Goal: Information Seeking & Learning: Learn about a topic

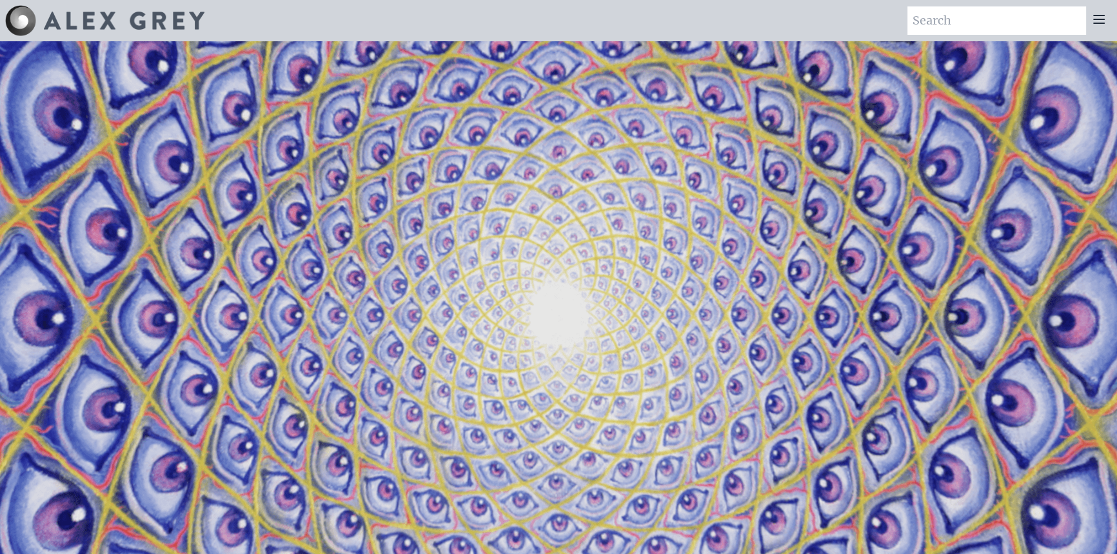
click at [1102, 22] on icon at bounding box center [1098, 19] width 15 height 15
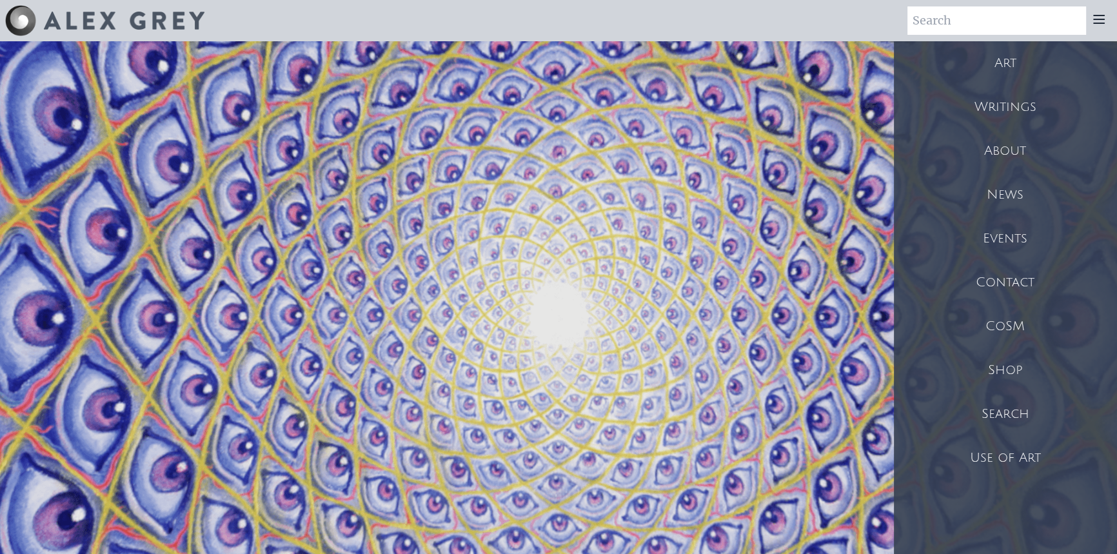
click at [992, 70] on div "Art" at bounding box center [1005, 63] width 223 height 44
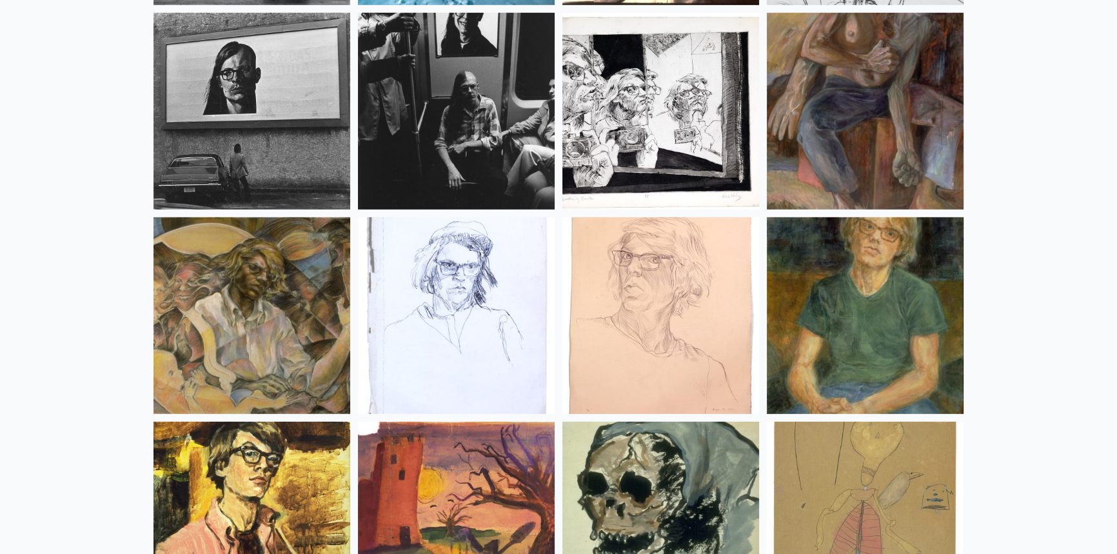
scroll to position [17134, 0]
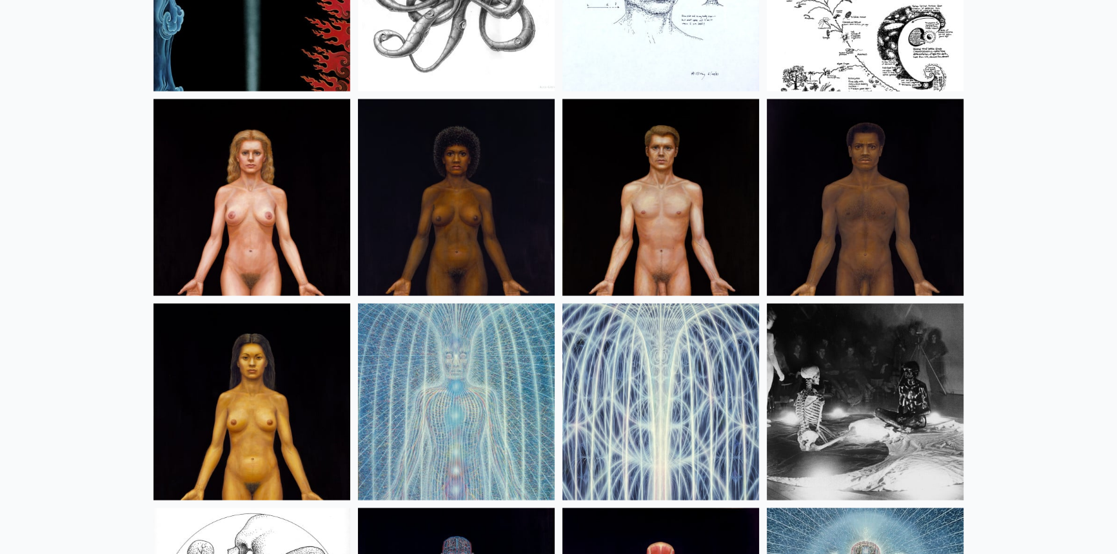
drag, startPoint x: 125, startPoint y: 231, endPoint x: 130, endPoint y: 177, distance: 55.0
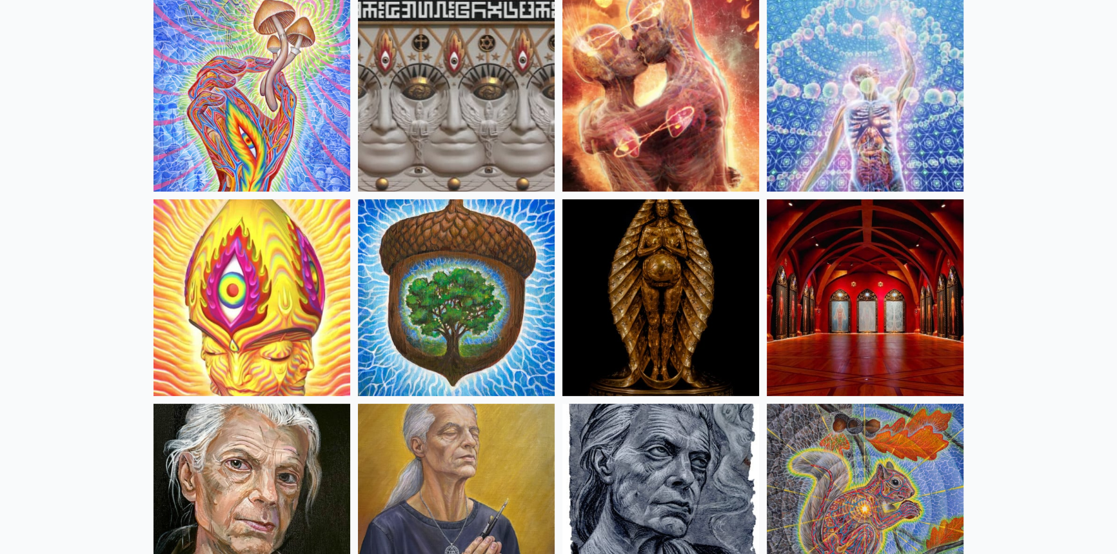
scroll to position [0, 0]
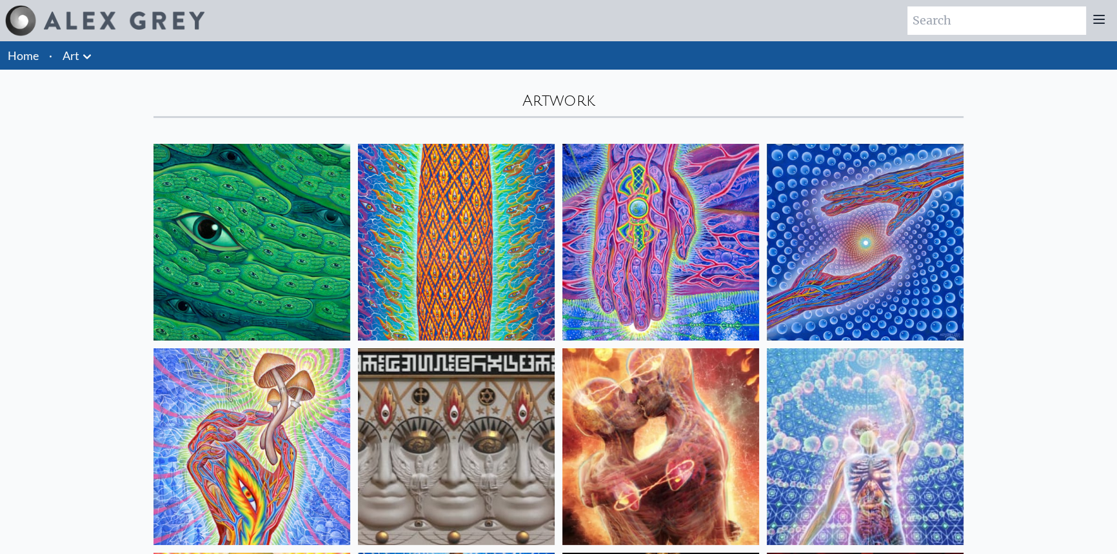
click at [1026, 26] on input "search" at bounding box center [996, 20] width 179 height 28
type input "10 000 days"
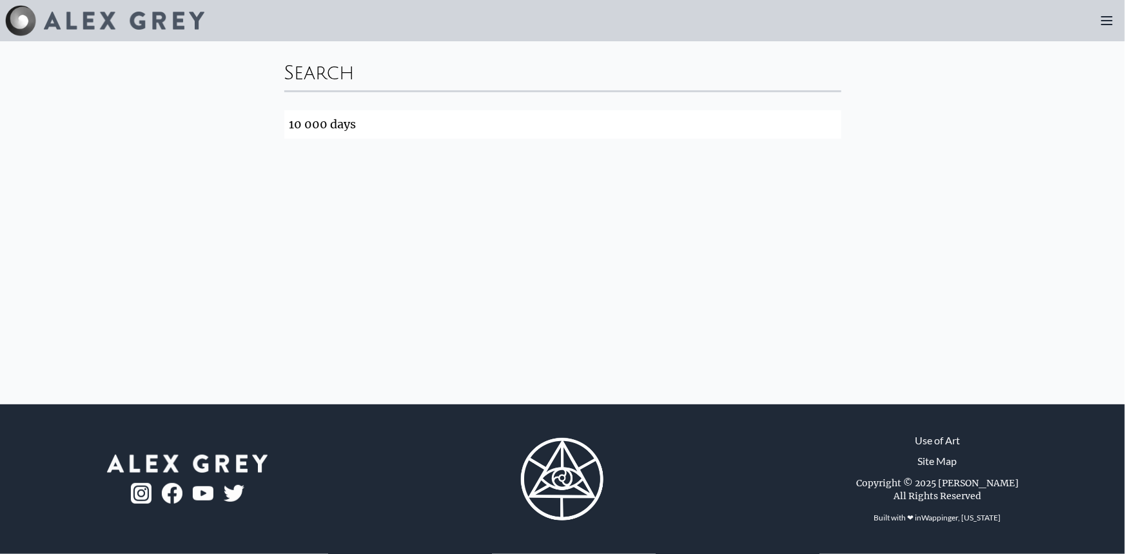
click at [832, 125] on input "10 000 days" at bounding box center [562, 124] width 557 height 28
click at [1103, 17] on icon at bounding box center [1107, 21] width 10 height 8
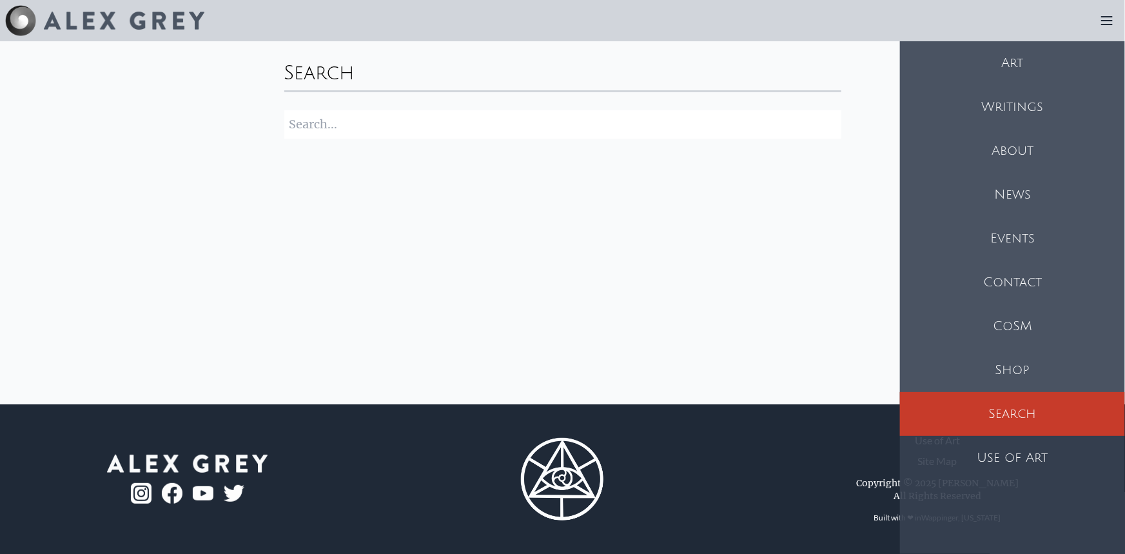
click at [1012, 57] on div "Art" at bounding box center [1012, 63] width 225 height 44
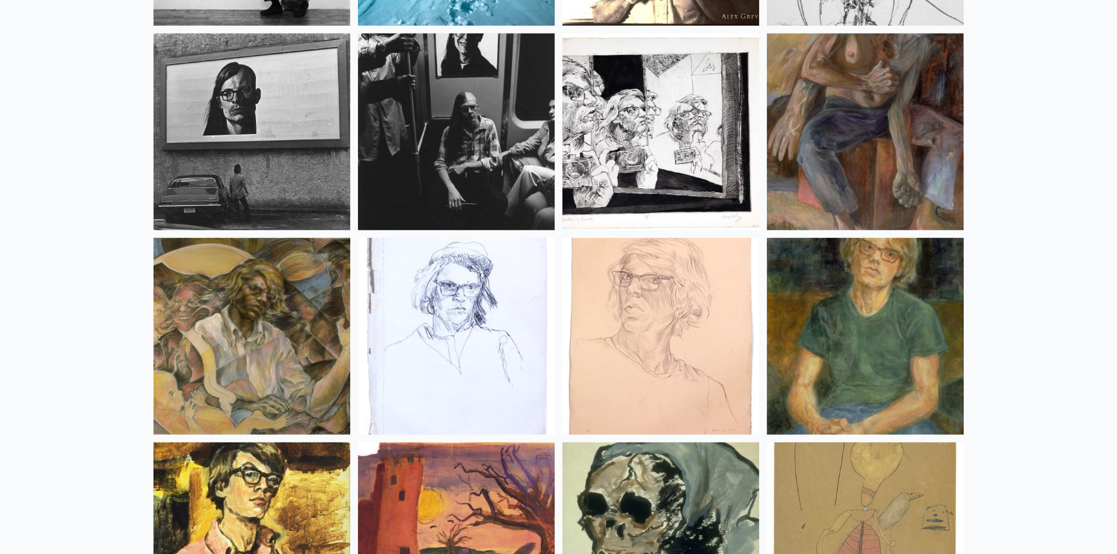
scroll to position [17134, 0]
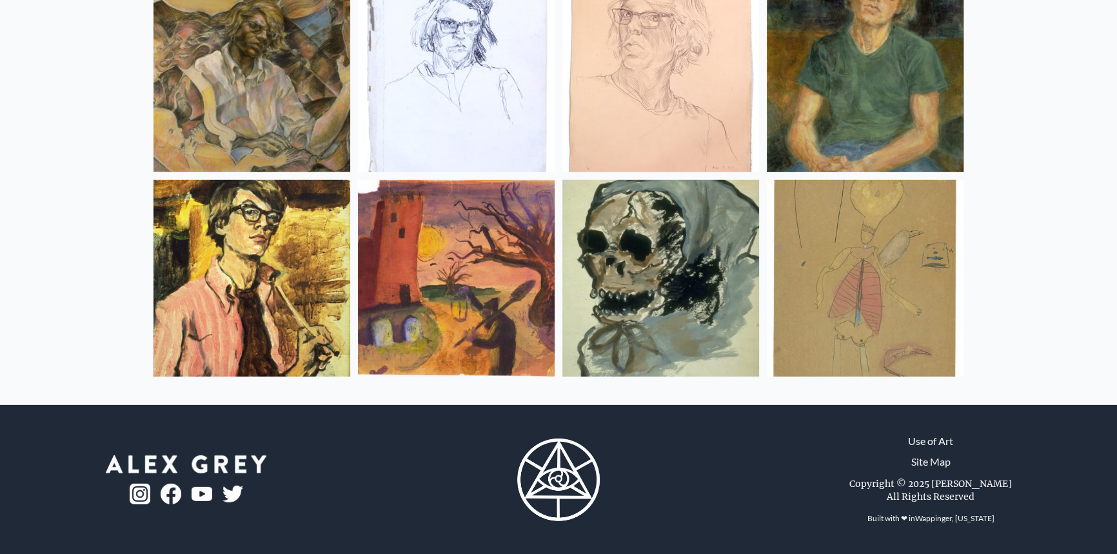
click at [929, 438] on link "Use of Art" at bounding box center [930, 440] width 45 height 15
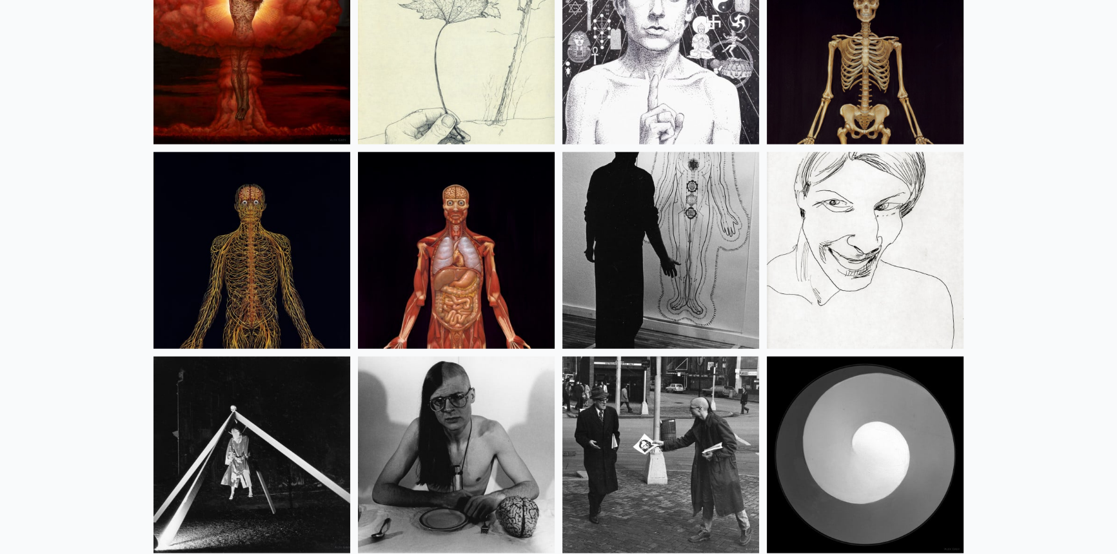
scroll to position [16138, 0]
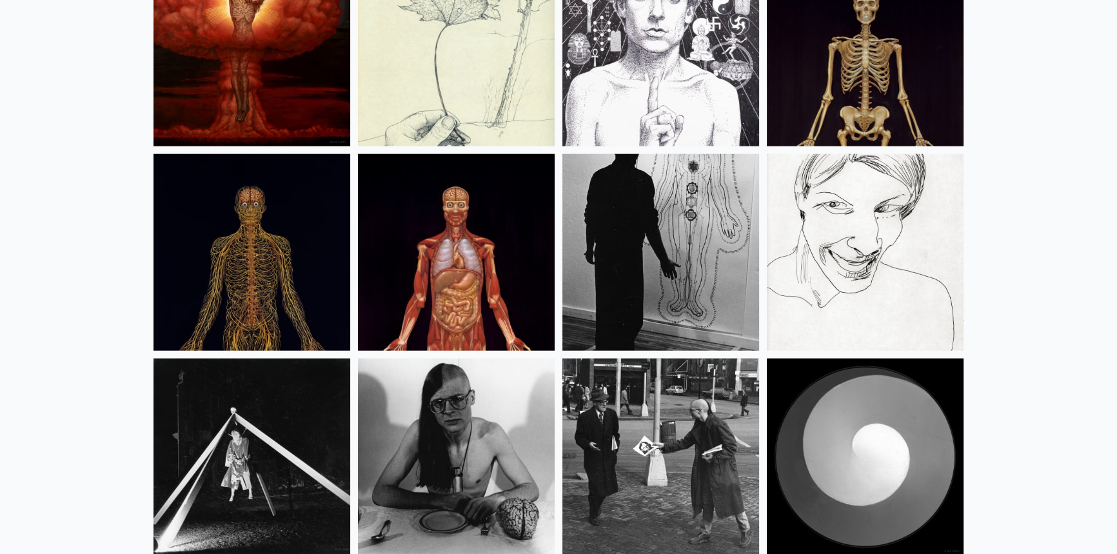
click at [226, 268] on img at bounding box center [251, 252] width 197 height 197
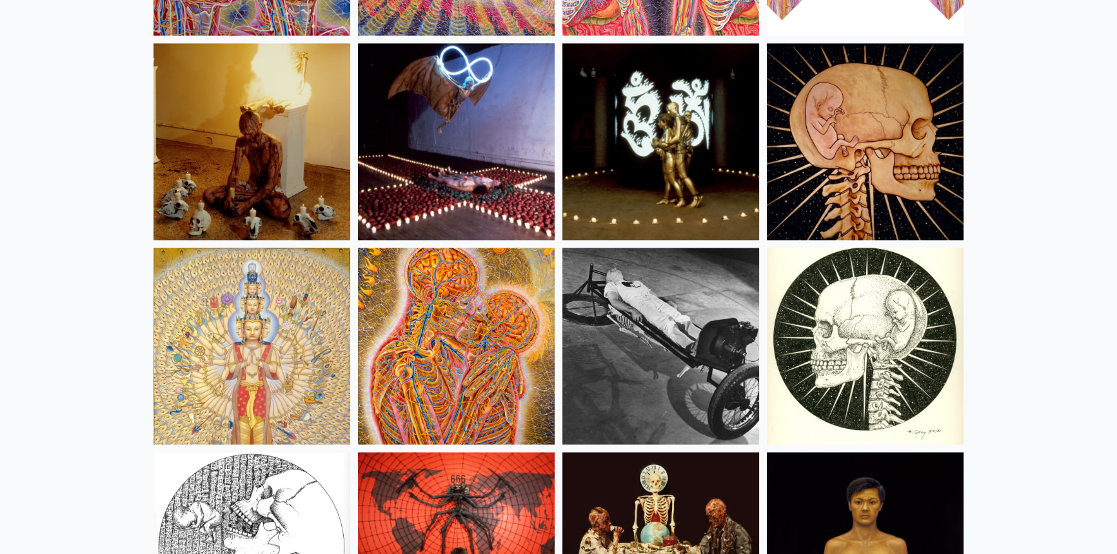
scroll to position [14204, 0]
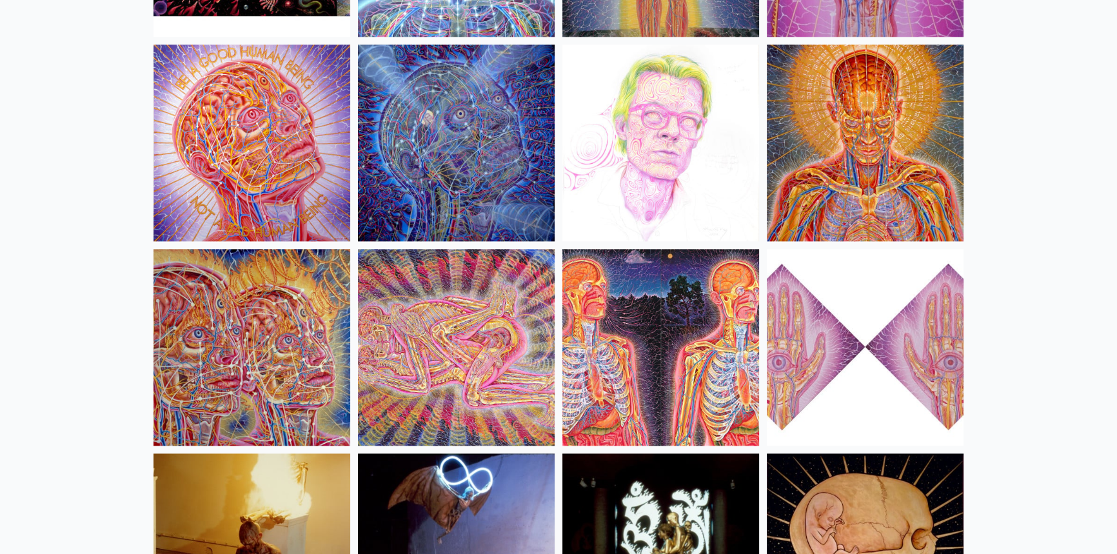
click at [422, 340] on img at bounding box center [456, 347] width 197 height 197
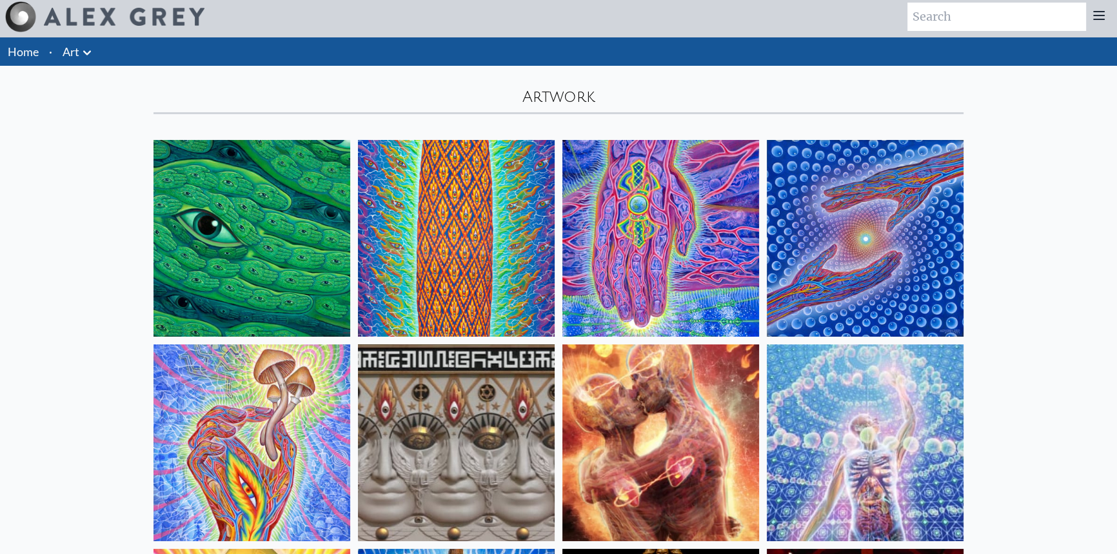
scroll to position [0, 0]
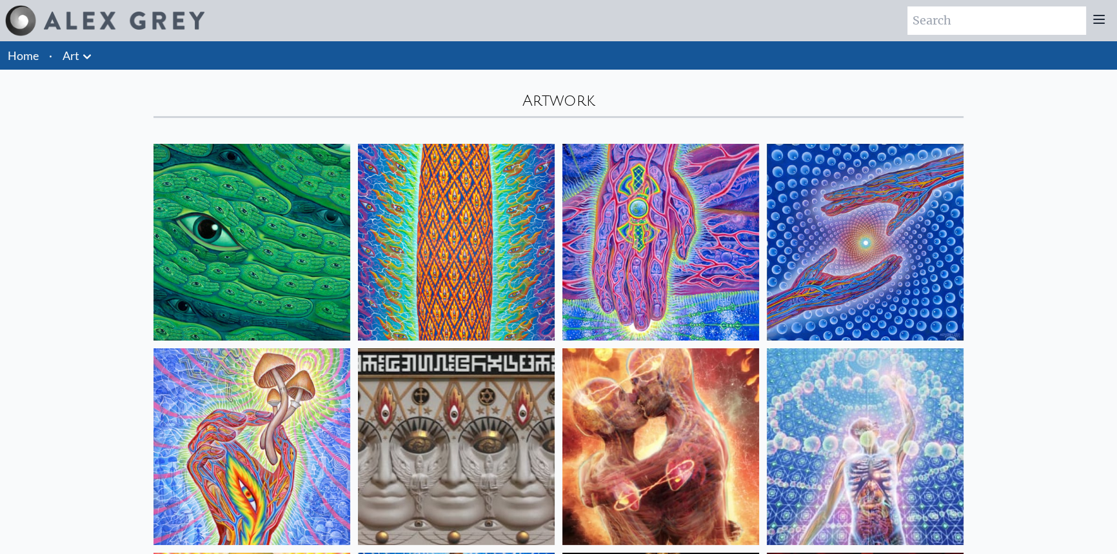
click at [86, 57] on icon at bounding box center [87, 56] width 8 height 5
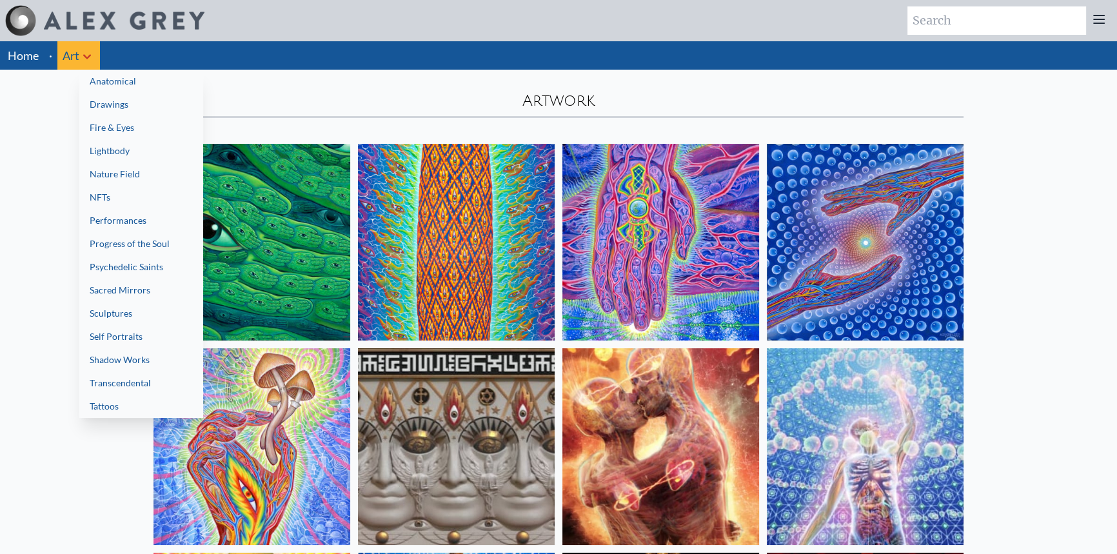
click at [115, 124] on link "Fire & Eyes" at bounding box center [141, 127] width 124 height 23
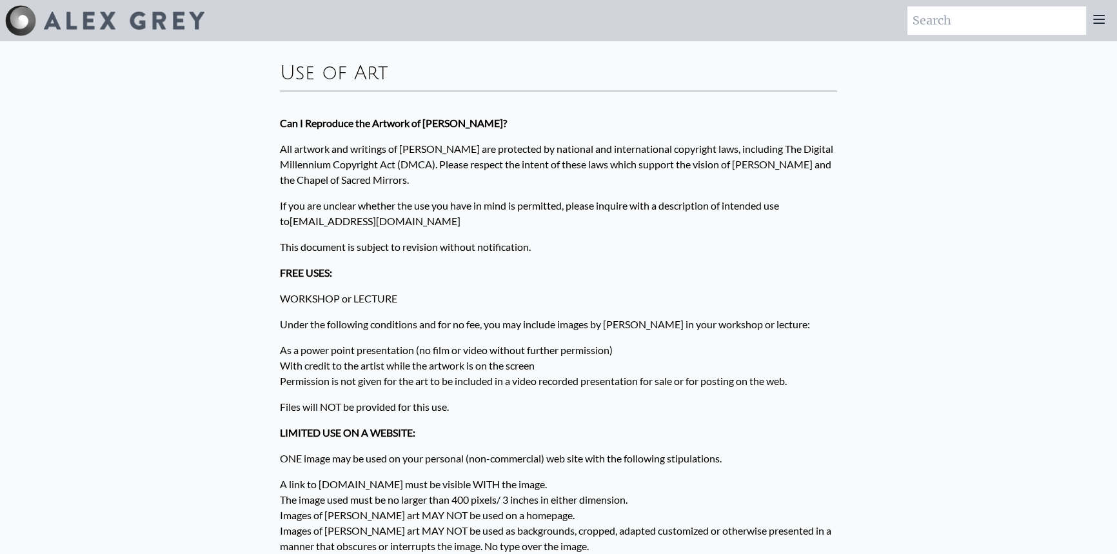
click at [1103, 19] on icon at bounding box center [1099, 19] width 10 height 8
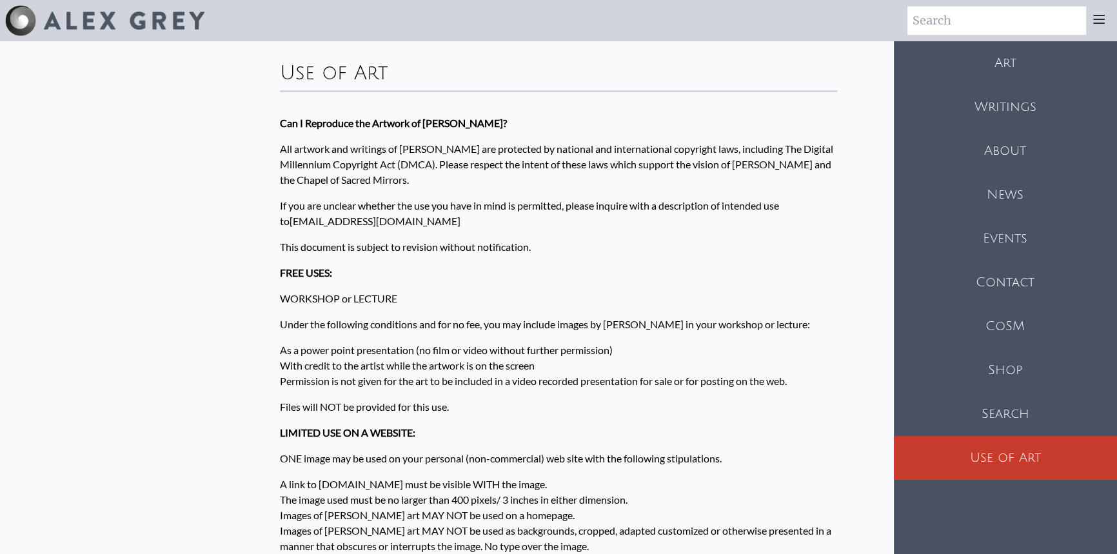
click at [1102, 17] on icon at bounding box center [1098, 19] width 15 height 15
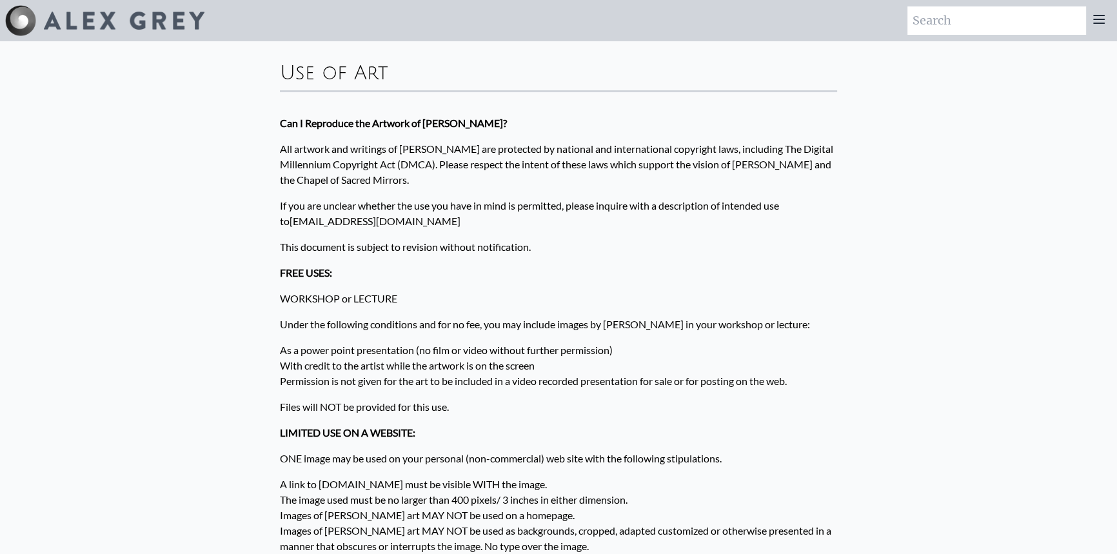
click at [1102, 17] on icon at bounding box center [1098, 19] width 15 height 15
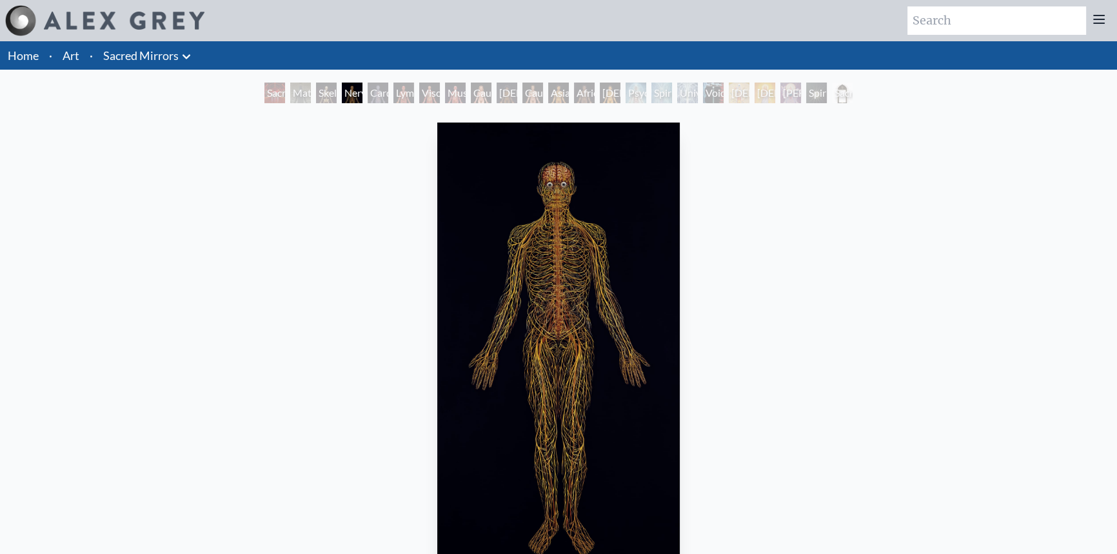
scroll to position [293, 0]
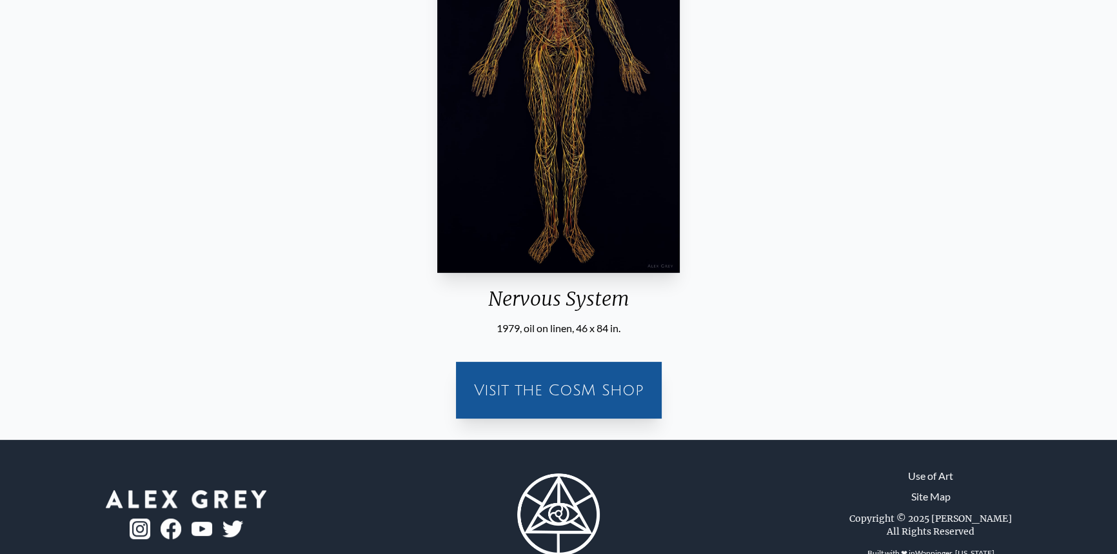
click at [355, 280] on div "Nervous System 1979, oil on linen, 46 x 84 in. Visit the CoSM Shop" at bounding box center [558, 127] width 1096 height 604
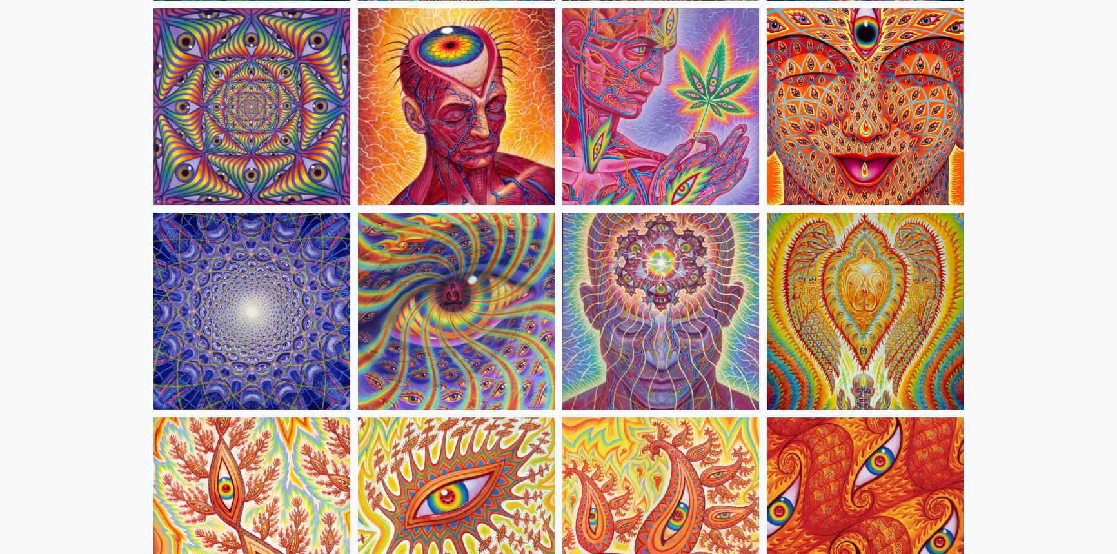
scroll to position [46, 0]
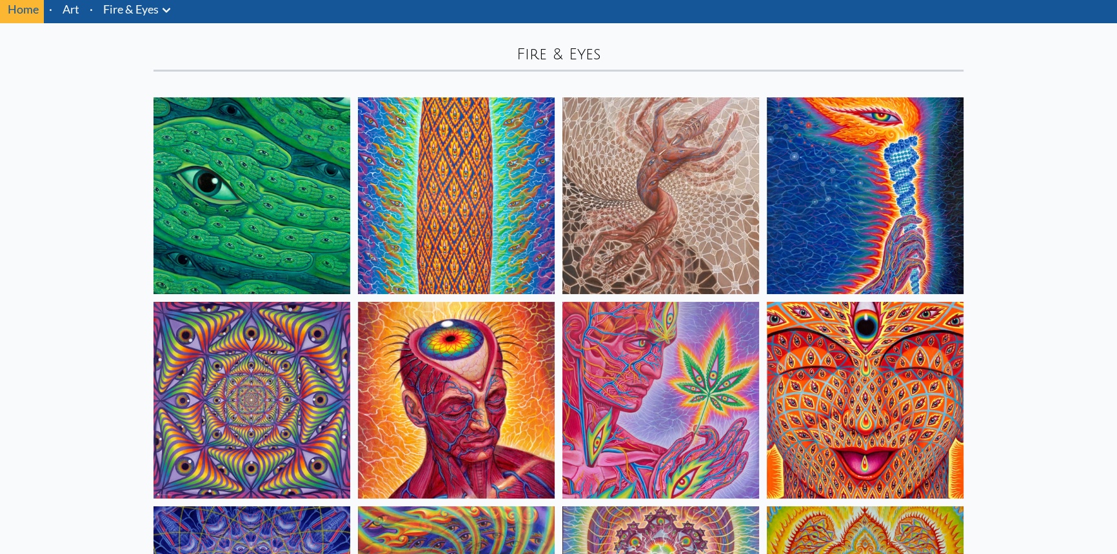
click at [155, 6] on link "Fire & Eyes" at bounding box center [130, 9] width 55 height 18
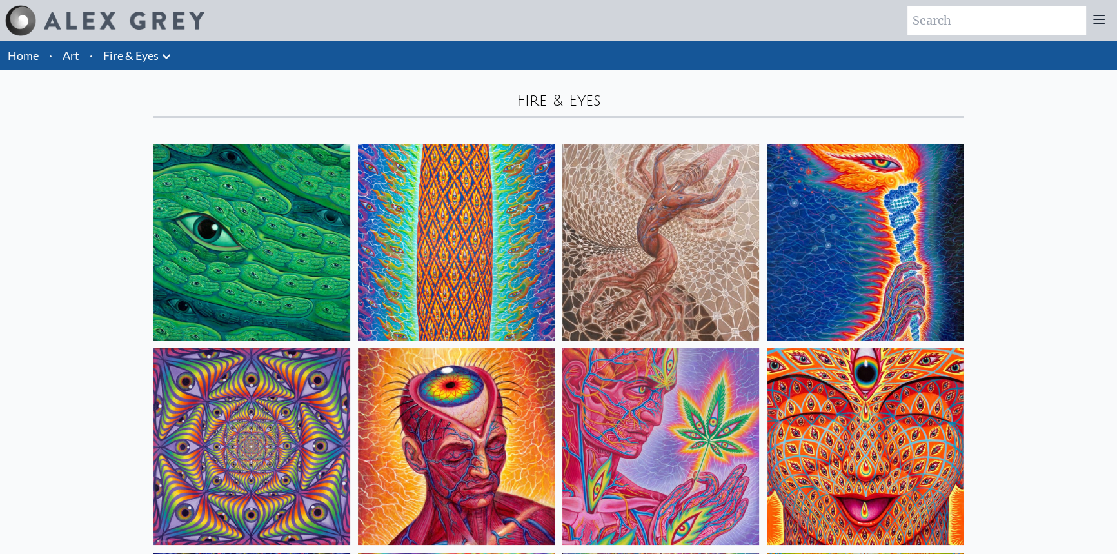
click at [149, 61] on link "Fire & Eyes" at bounding box center [130, 55] width 55 height 18
click at [166, 60] on icon at bounding box center [166, 56] width 15 height 15
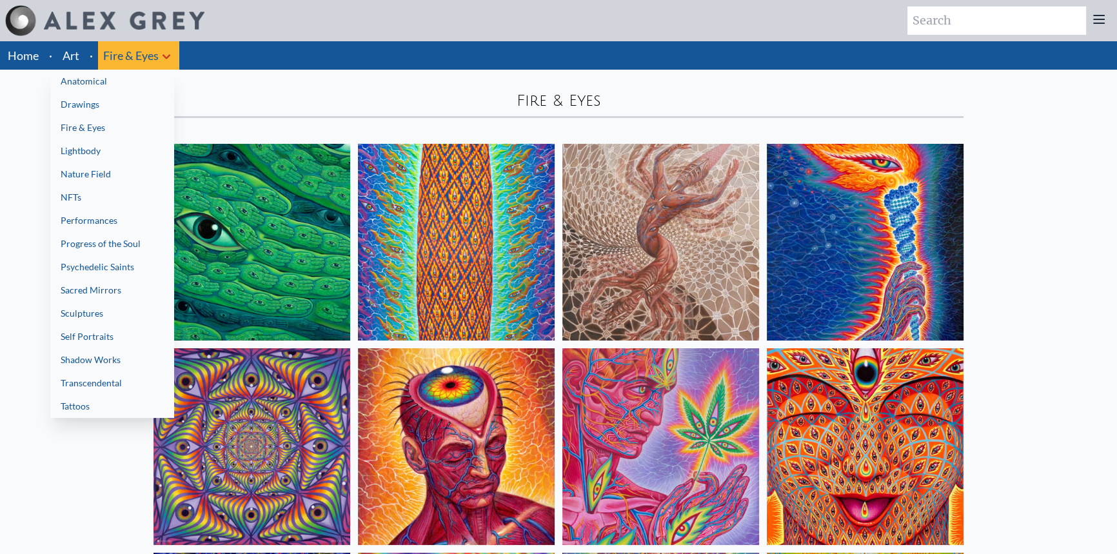
click at [97, 109] on link "Drawings" at bounding box center [112, 104] width 124 height 23
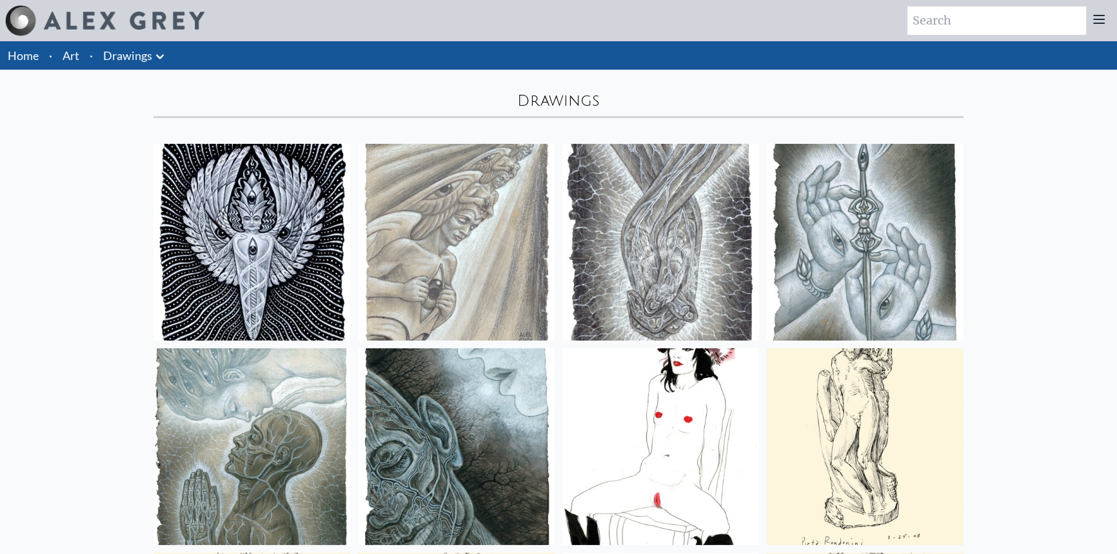
click at [172, 58] on div "Home · Art · Drawings Anatomical Drawings" at bounding box center [558, 55] width 1117 height 28
click at [162, 58] on icon at bounding box center [159, 56] width 15 height 15
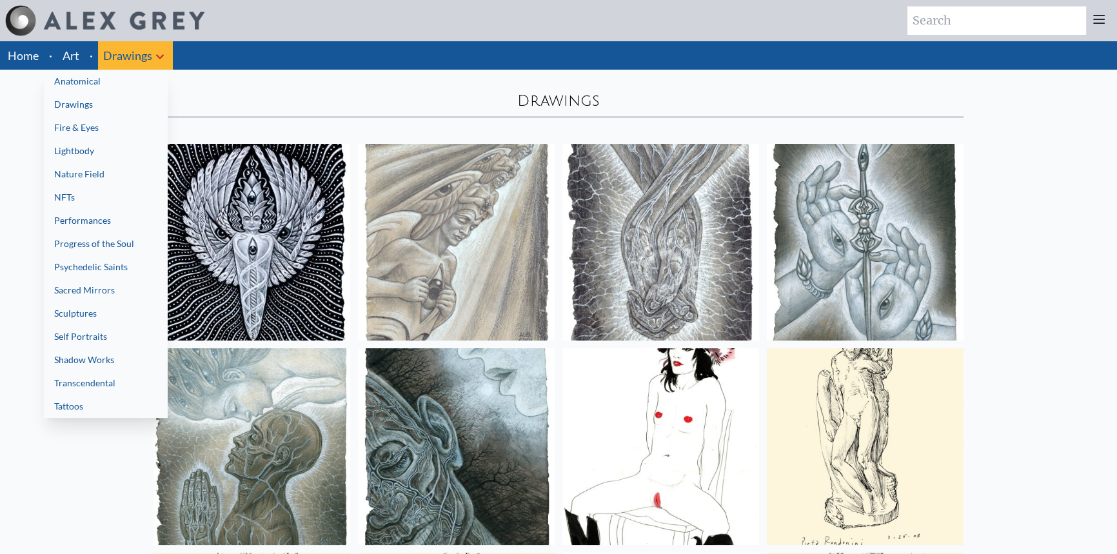
click at [79, 202] on link "NFTs" at bounding box center [106, 197] width 124 height 23
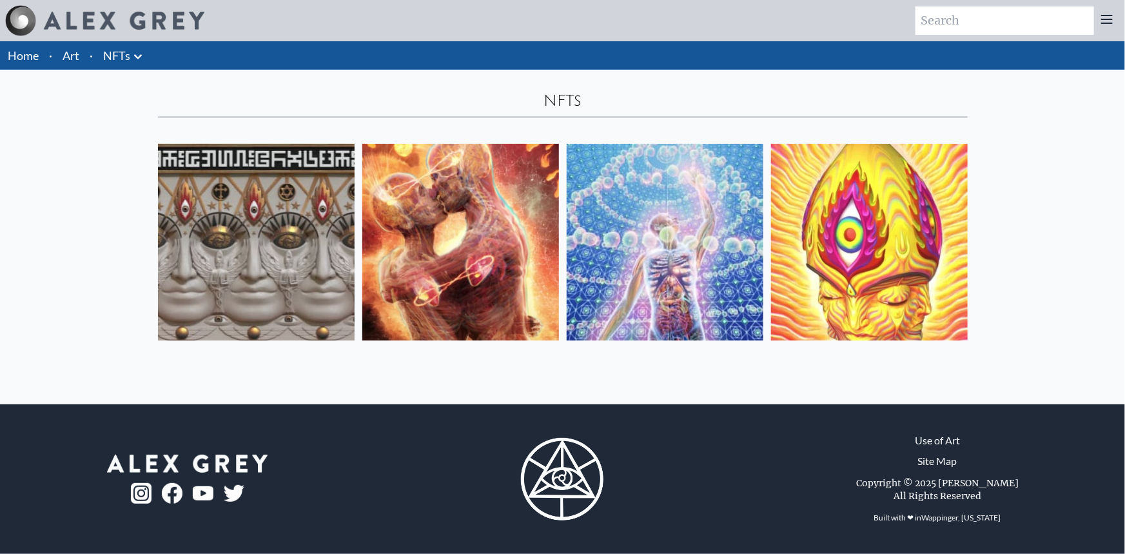
click at [144, 62] on icon at bounding box center [137, 56] width 15 height 15
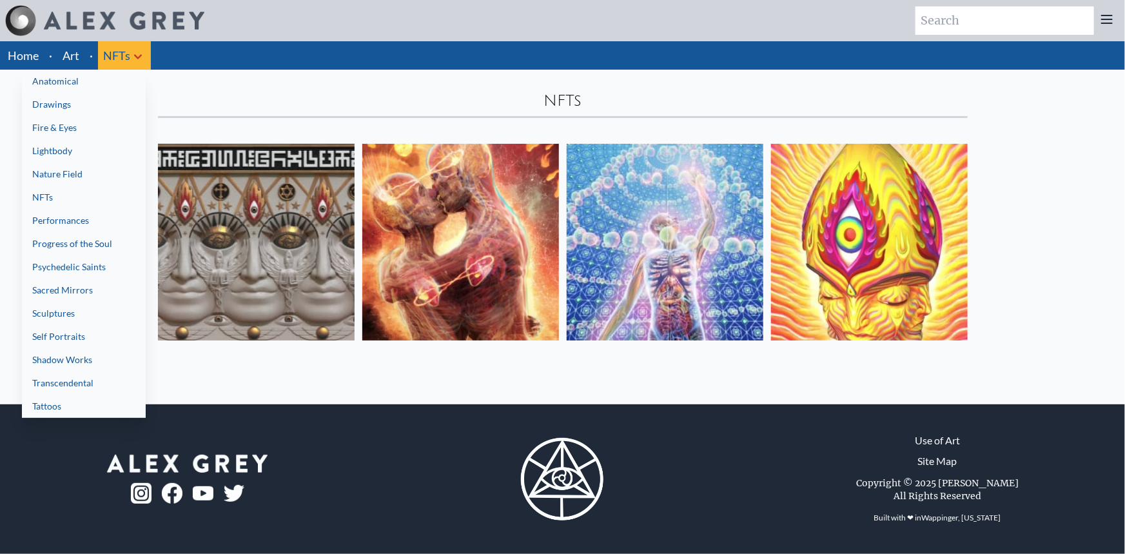
click at [95, 366] on link "Shadow Works" at bounding box center [84, 359] width 124 height 23
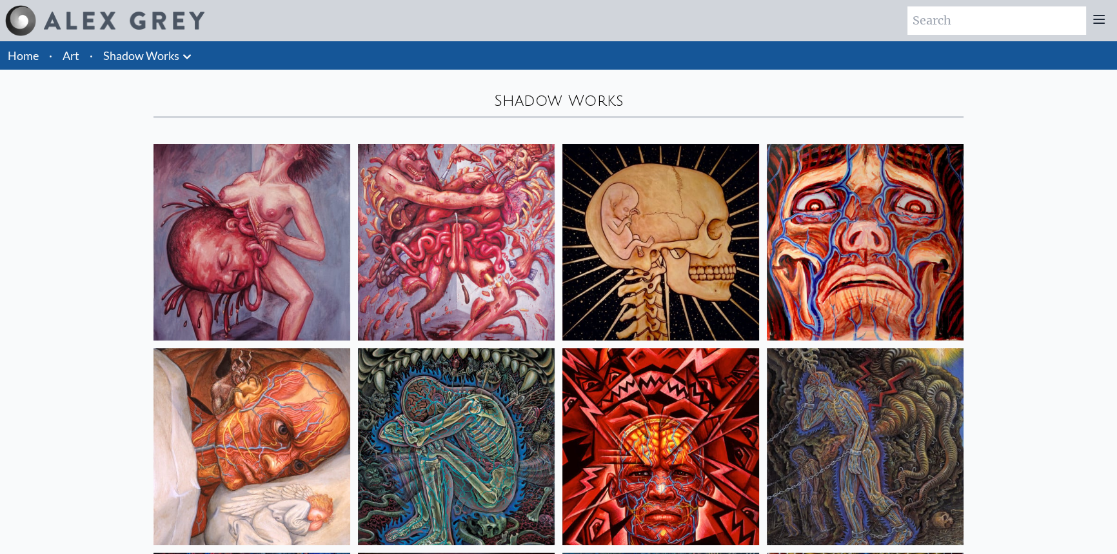
click at [187, 57] on icon at bounding box center [187, 56] width 8 height 5
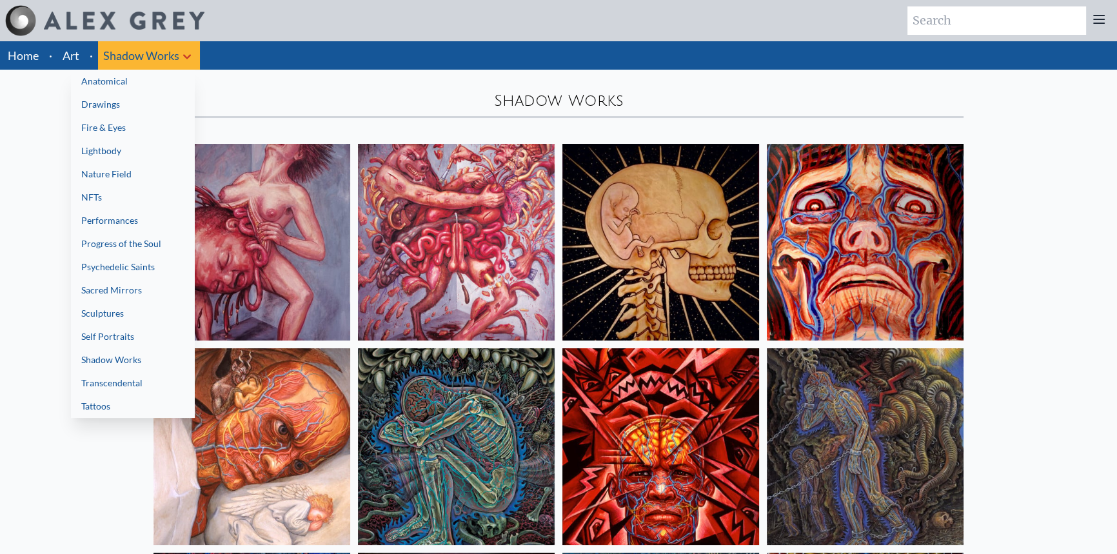
click at [90, 386] on link "Transcendental" at bounding box center [133, 382] width 124 height 23
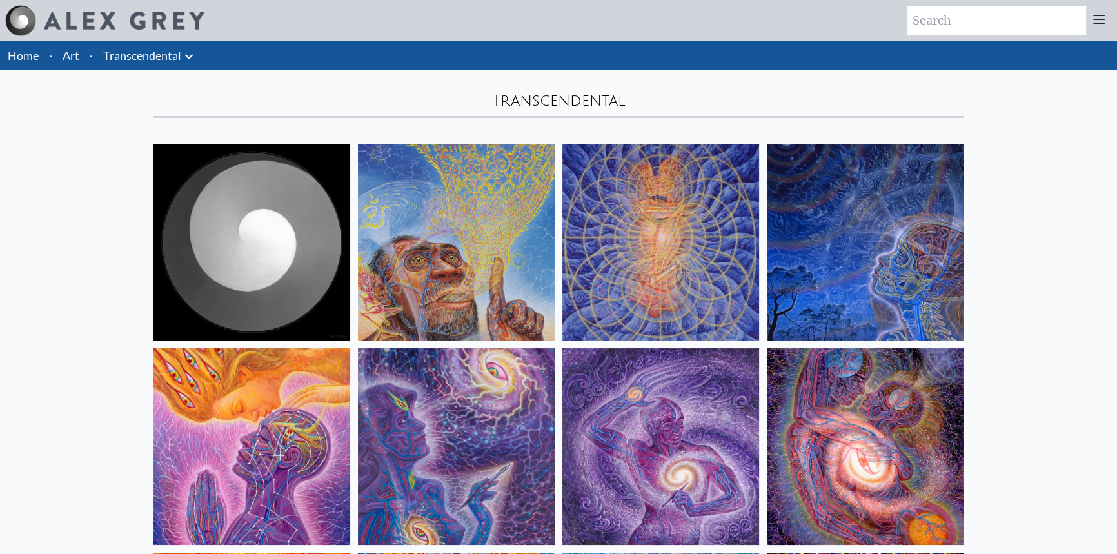
click at [190, 54] on icon at bounding box center [188, 56] width 15 height 15
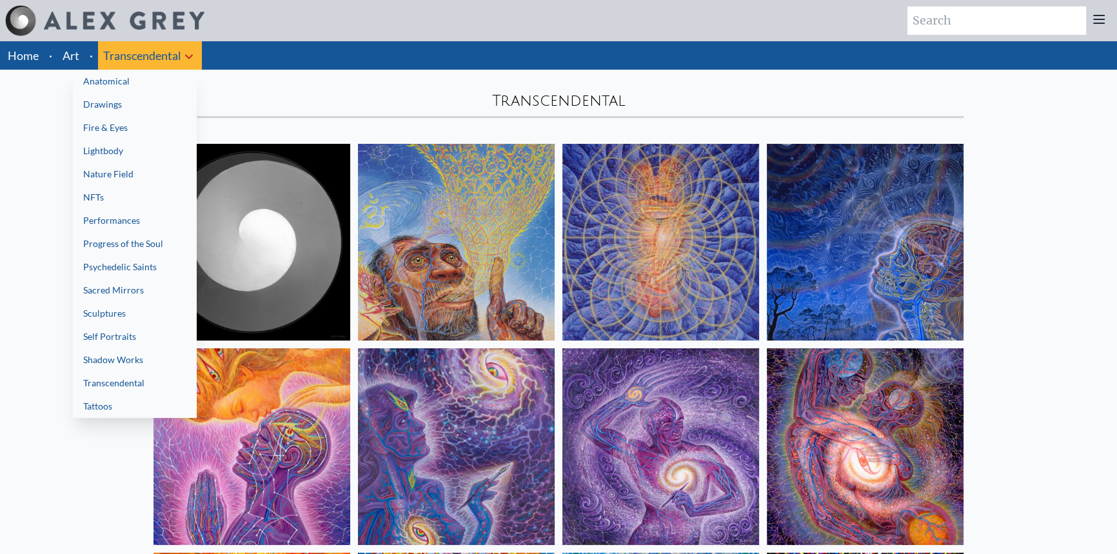
click at [111, 403] on link "Tattoos" at bounding box center [135, 406] width 124 height 23
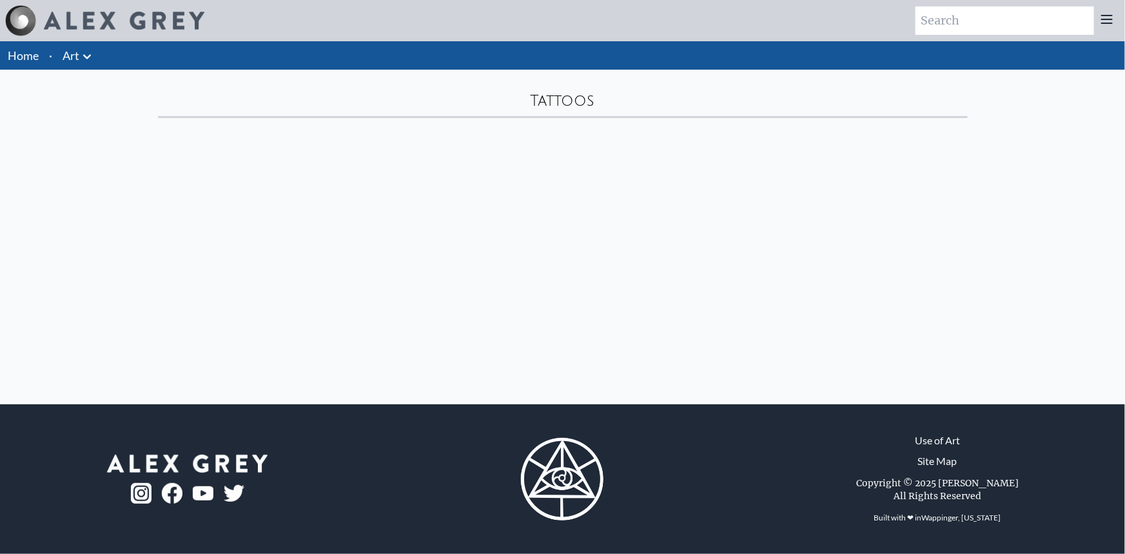
click at [88, 61] on icon at bounding box center [86, 56] width 15 height 15
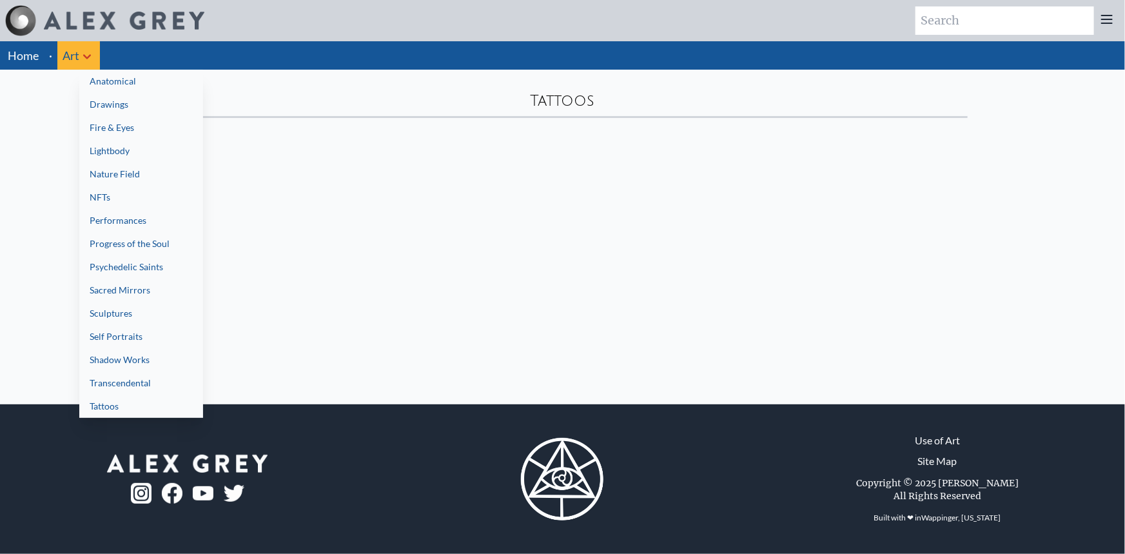
click at [103, 86] on link "Anatomical" at bounding box center [141, 81] width 124 height 23
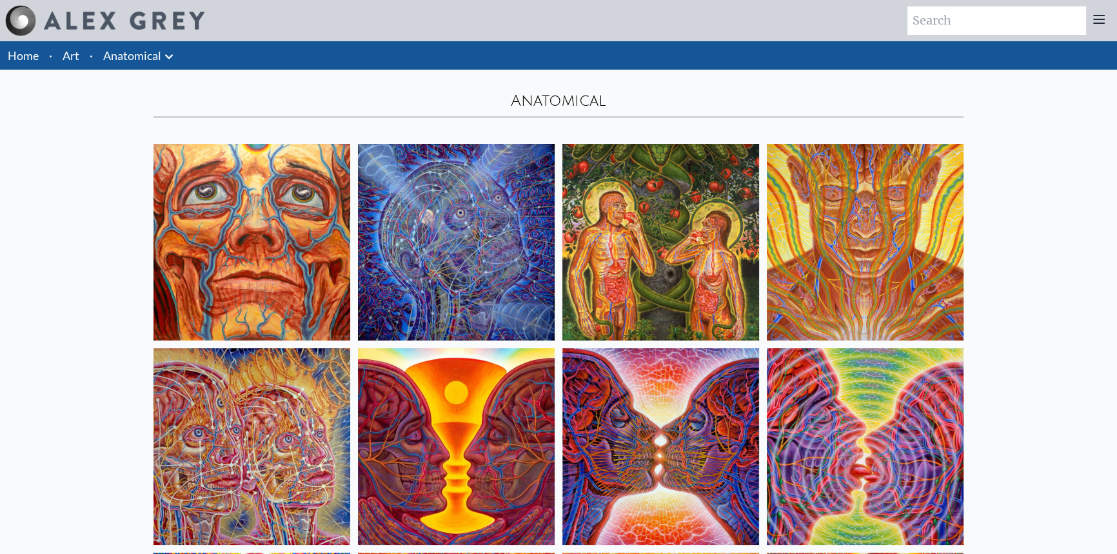
click at [169, 57] on icon at bounding box center [169, 56] width 8 height 5
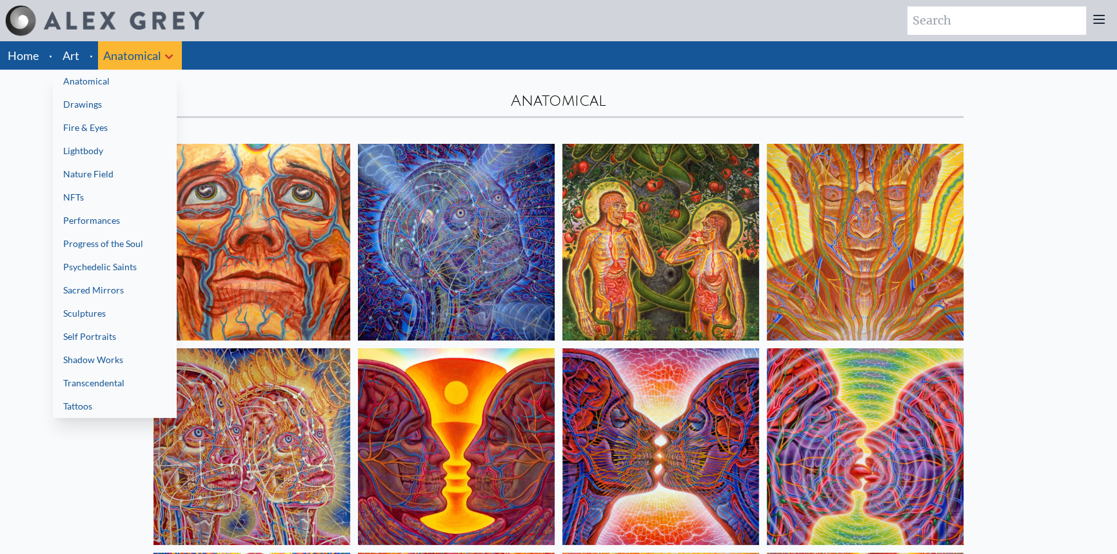
click at [113, 154] on link "Lightbody" at bounding box center [115, 150] width 124 height 23
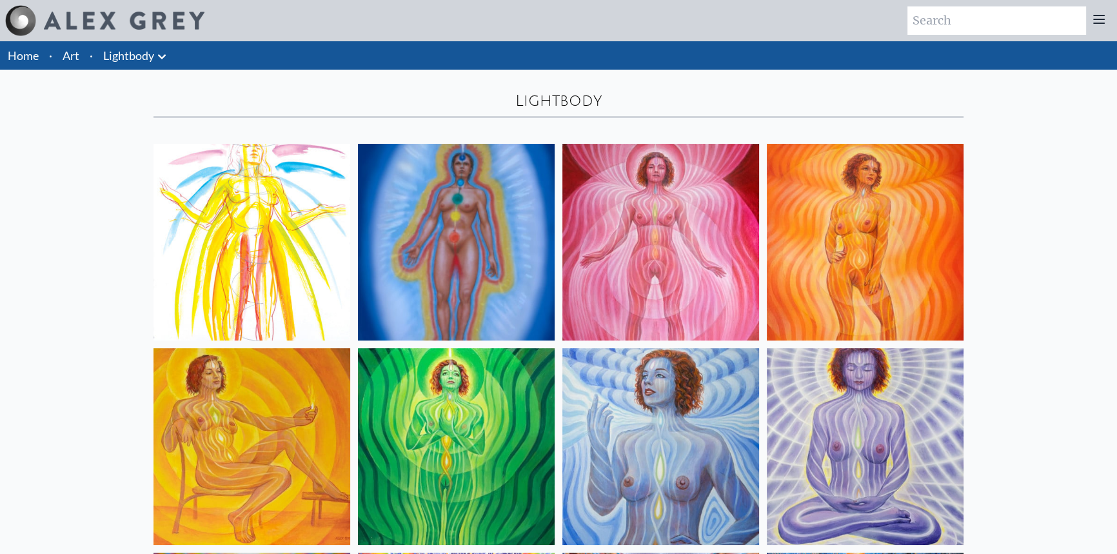
click at [159, 58] on icon at bounding box center [161, 56] width 15 height 15
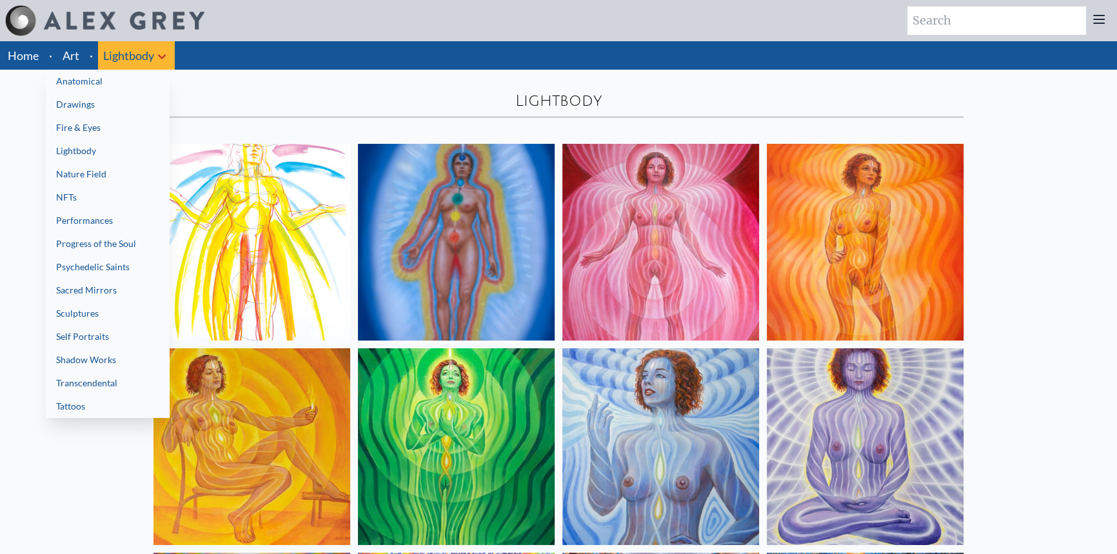
click at [111, 173] on link "Nature Field" at bounding box center [108, 173] width 124 height 23
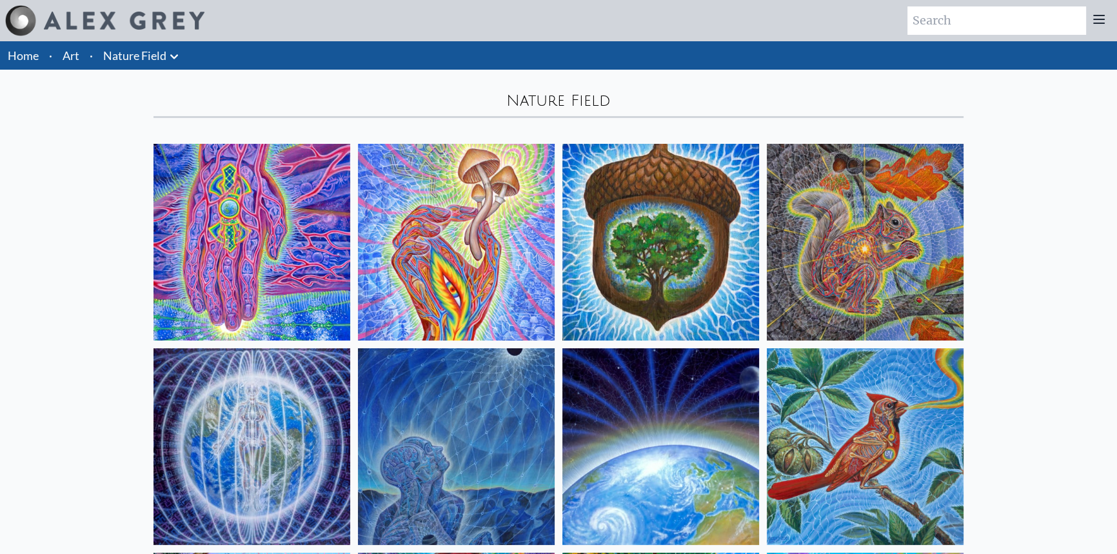
click at [176, 59] on icon at bounding box center [173, 56] width 15 height 15
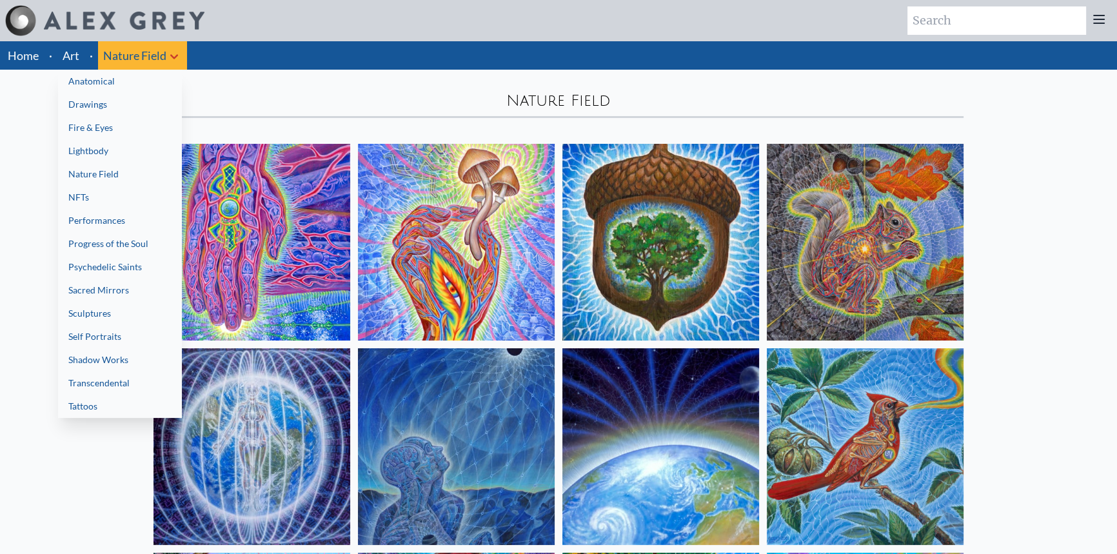
click at [116, 216] on link "Performances" at bounding box center [120, 220] width 124 height 23
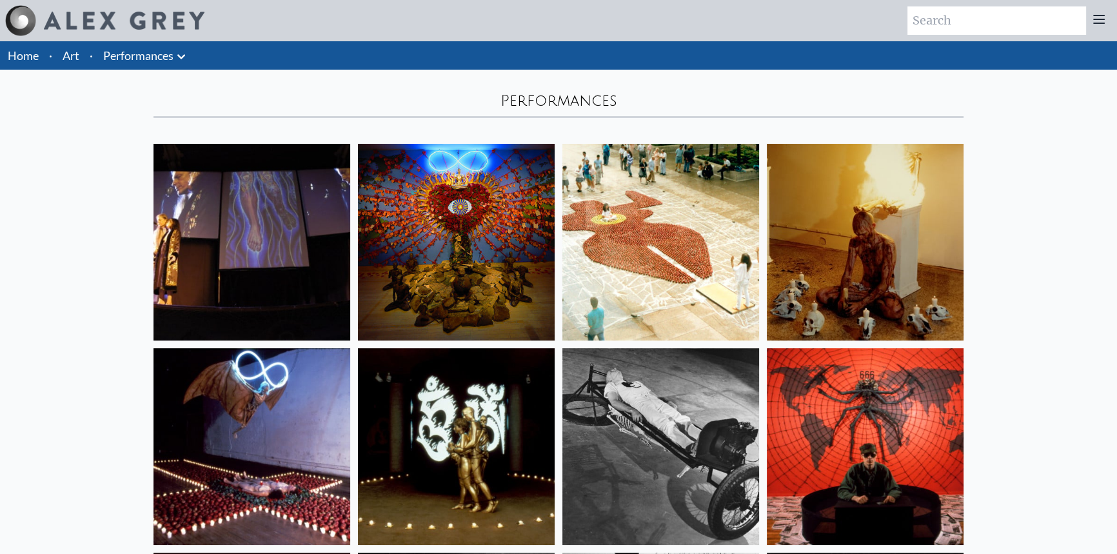
click at [179, 61] on icon at bounding box center [180, 56] width 15 height 15
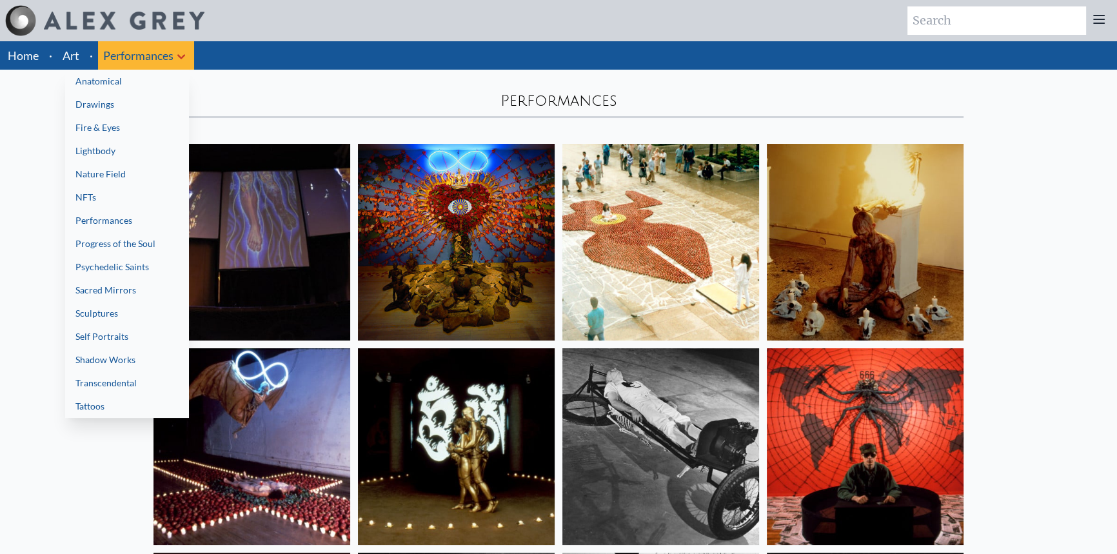
click at [133, 240] on link "Progress of the Soul" at bounding box center [127, 243] width 124 height 23
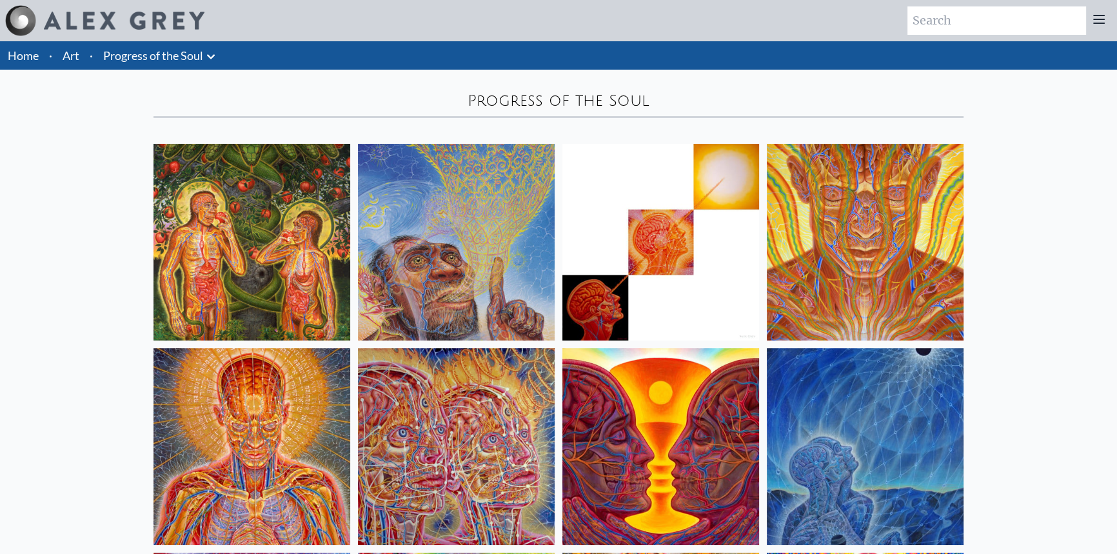
click at [197, 66] on li "Progress of the Soul Anatomical Drawings" at bounding box center [161, 55] width 126 height 28
click at [204, 59] on icon at bounding box center [210, 56] width 15 height 15
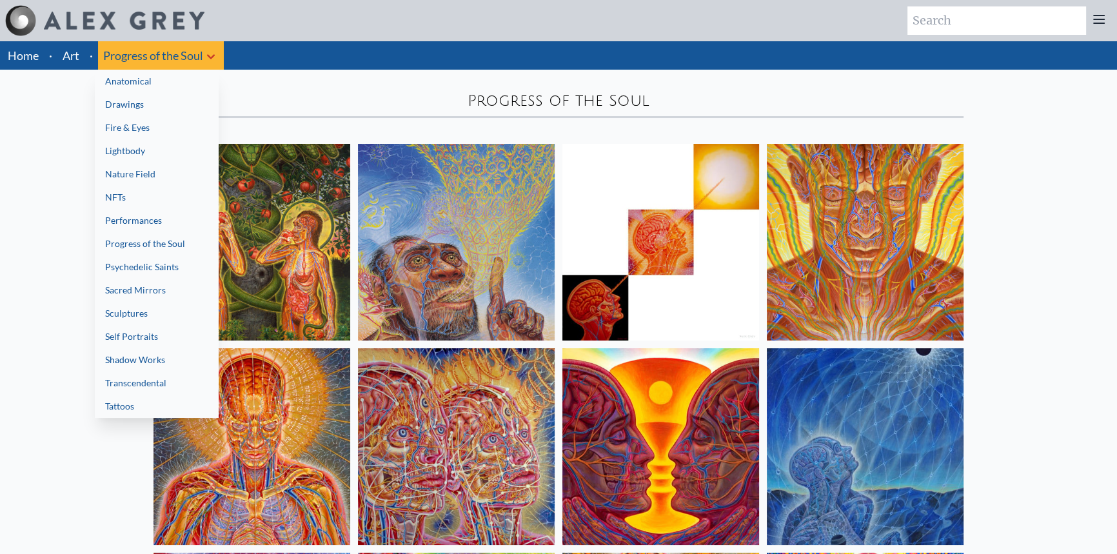
click at [22, 159] on div at bounding box center [558, 277] width 1117 height 554
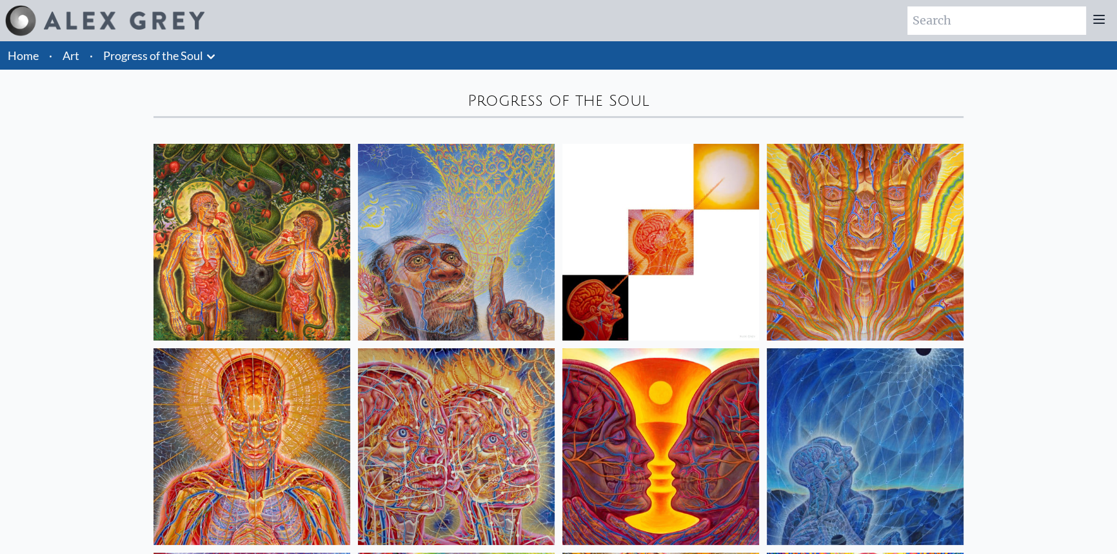
click at [212, 58] on icon at bounding box center [211, 56] width 8 height 5
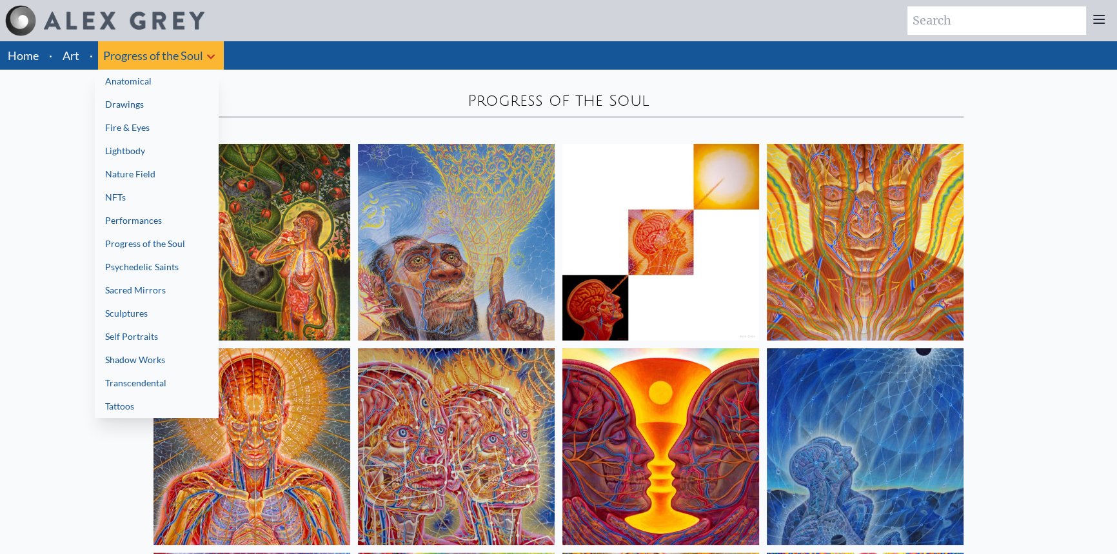
click at [161, 293] on link "Sacred Mirrors" at bounding box center [157, 290] width 124 height 23
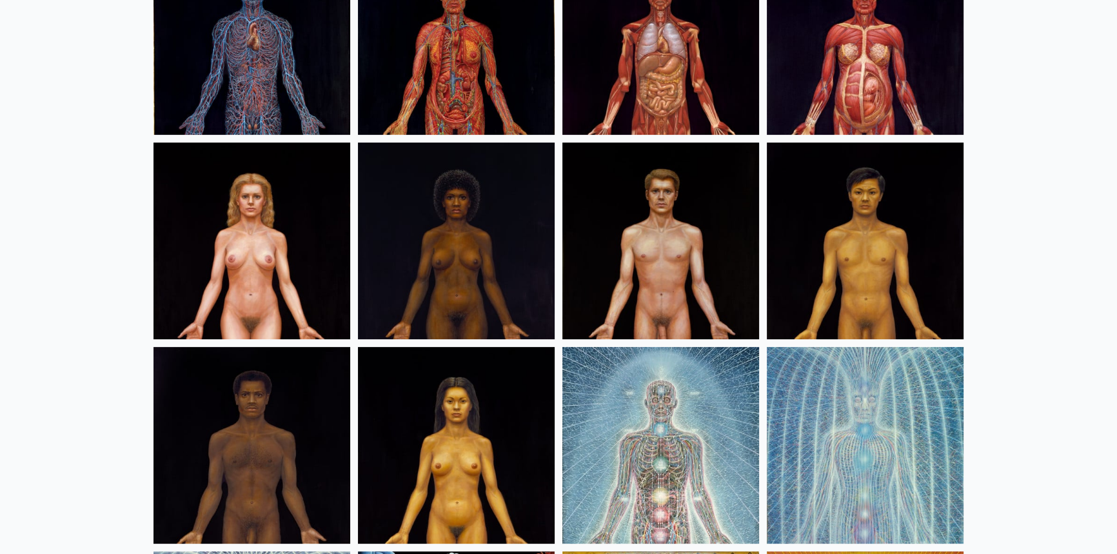
drag, startPoint x: 115, startPoint y: 181, endPoint x: 103, endPoint y: 226, distance: 46.1
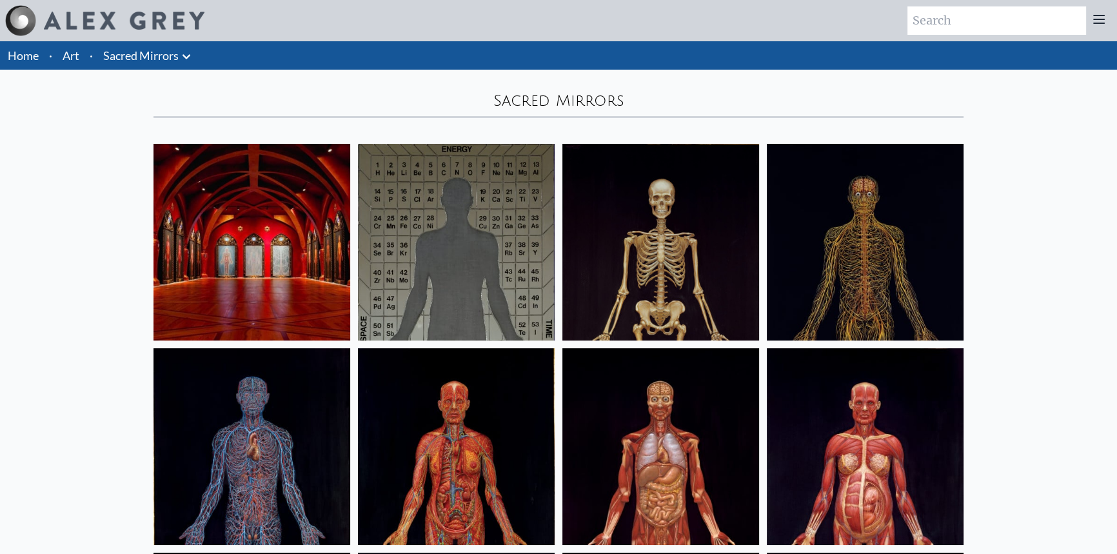
click at [187, 57] on icon at bounding box center [186, 56] width 8 height 5
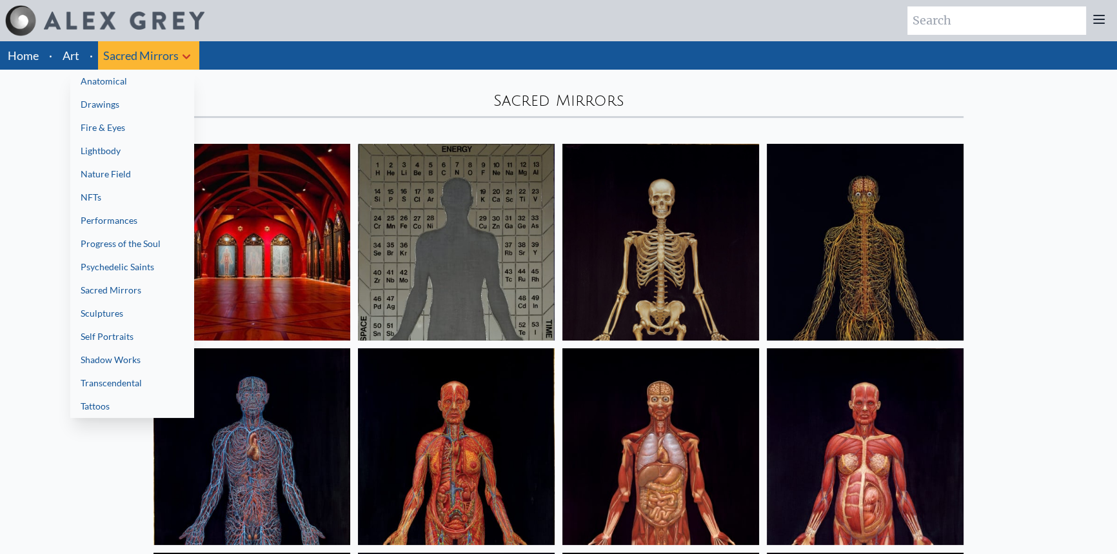
click at [45, 134] on div at bounding box center [558, 277] width 1117 height 554
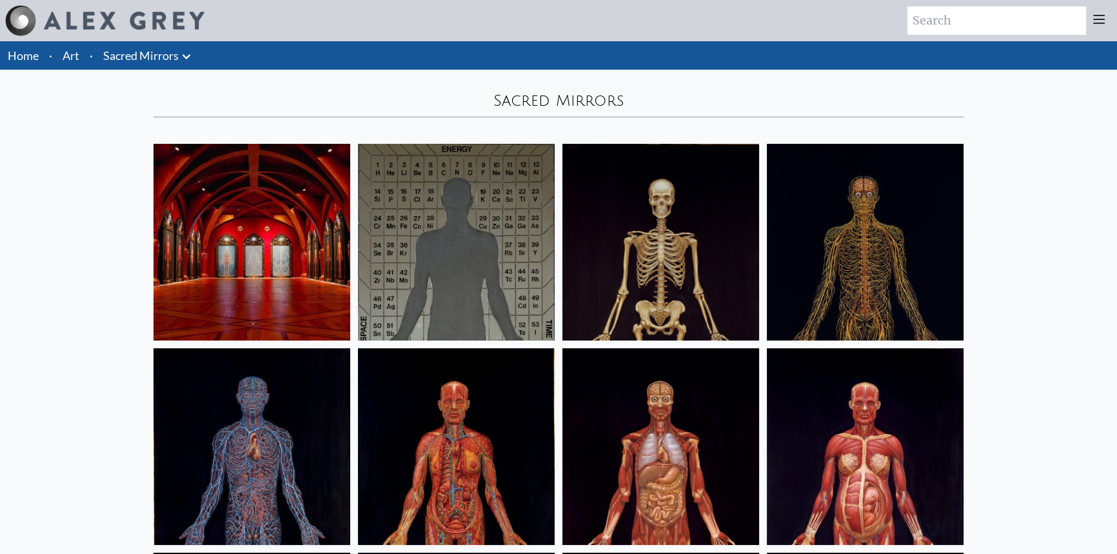
click at [26, 55] on link "Home" at bounding box center [23, 55] width 31 height 14
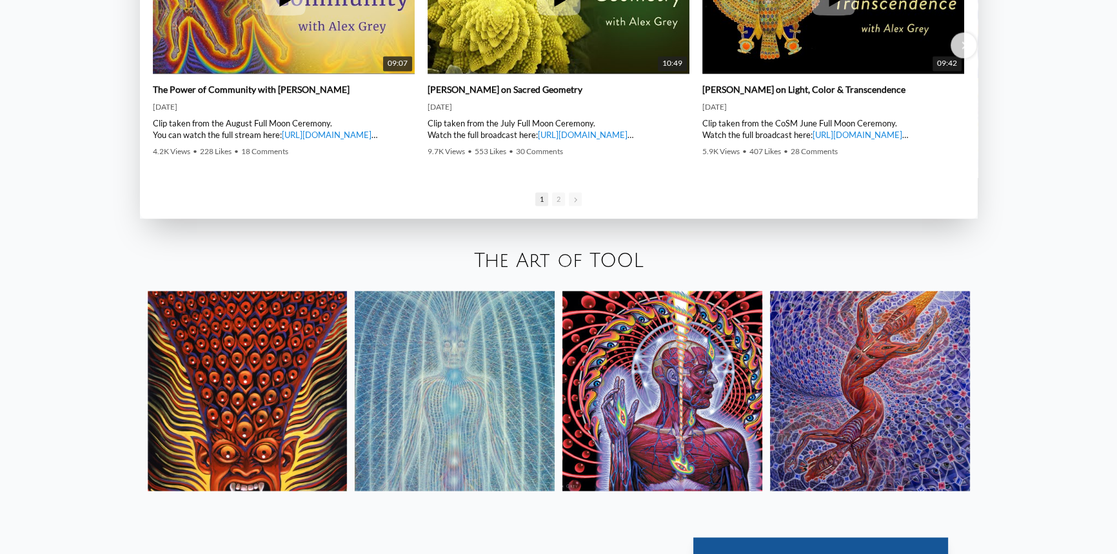
scroll to position [2403, 0]
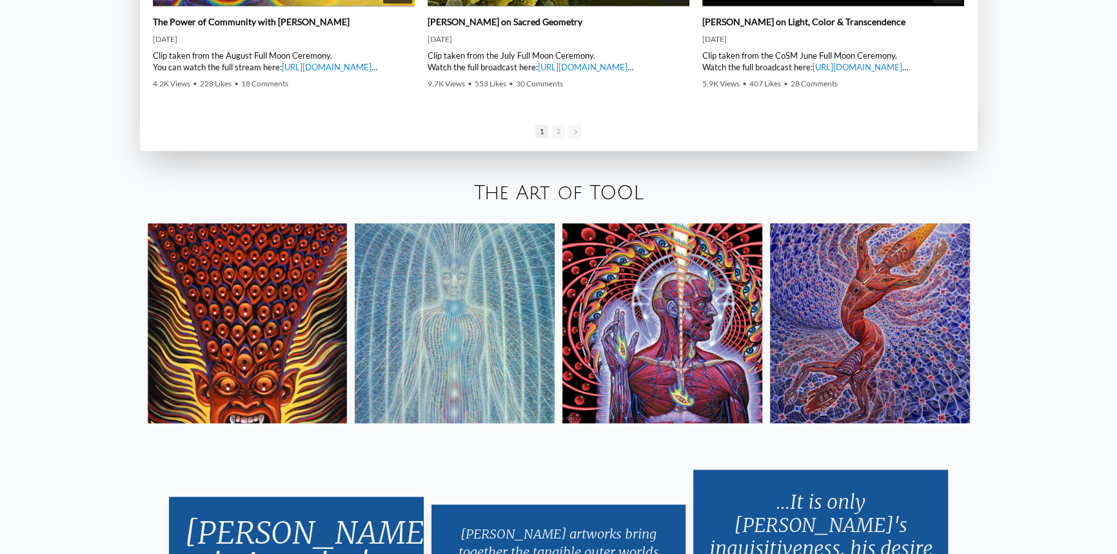
click at [564, 200] on link "The Art of TOOL" at bounding box center [559, 192] width 170 height 21
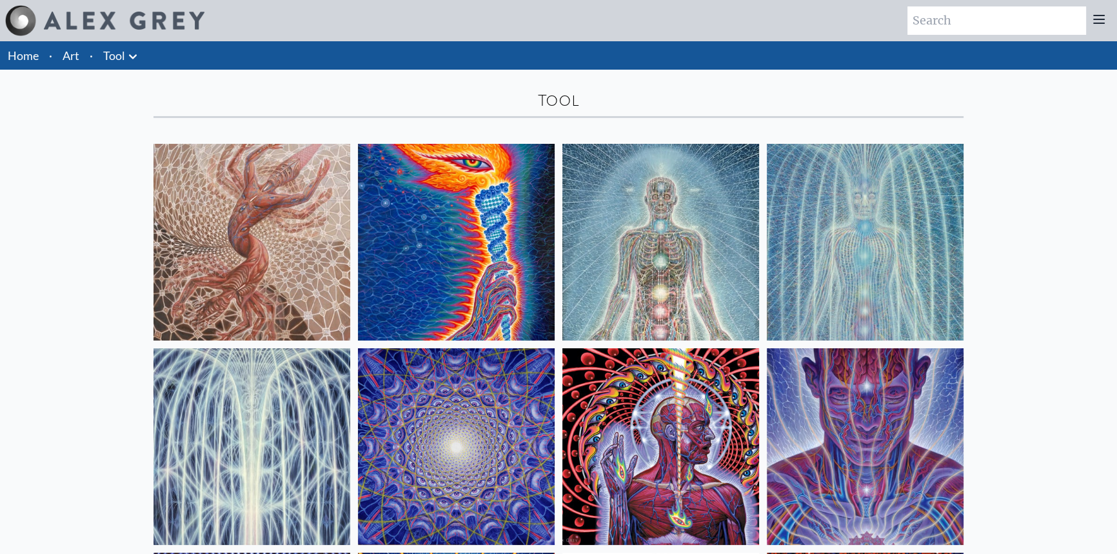
click at [130, 55] on icon at bounding box center [133, 56] width 8 height 5
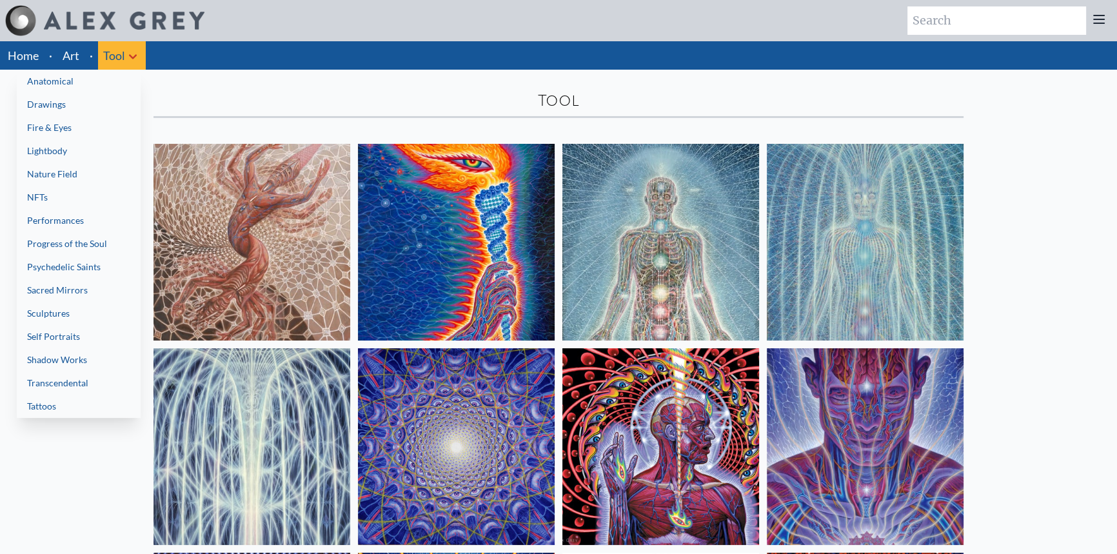
click at [202, 95] on div at bounding box center [558, 277] width 1117 height 554
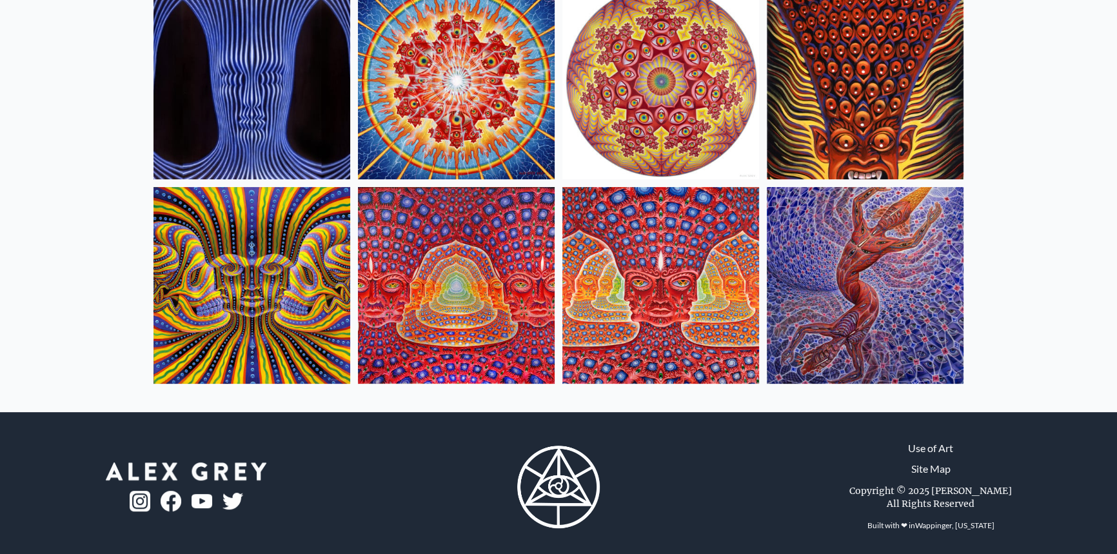
scroll to position [577, 0]
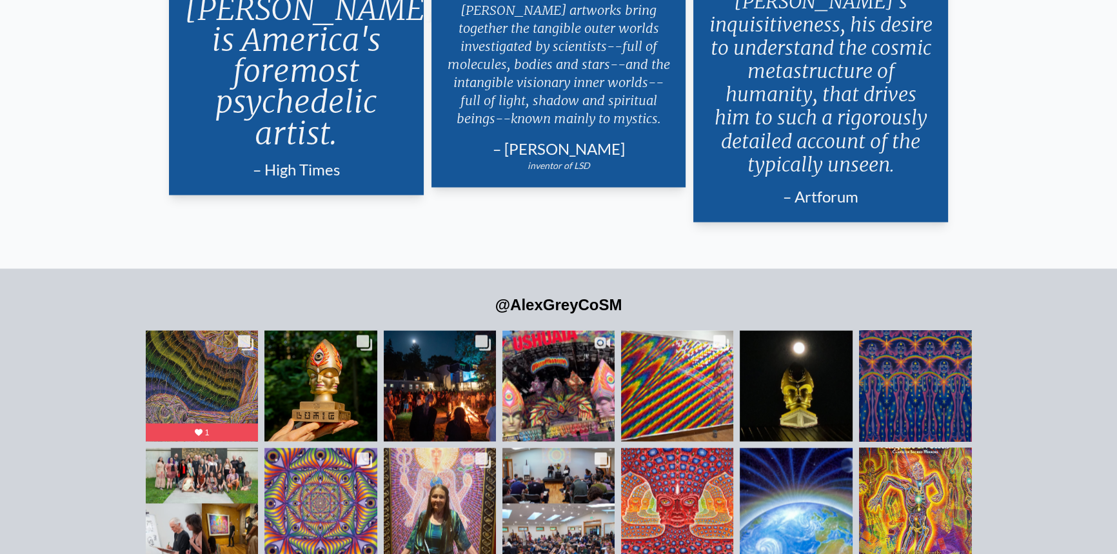
scroll to position [3120, 0]
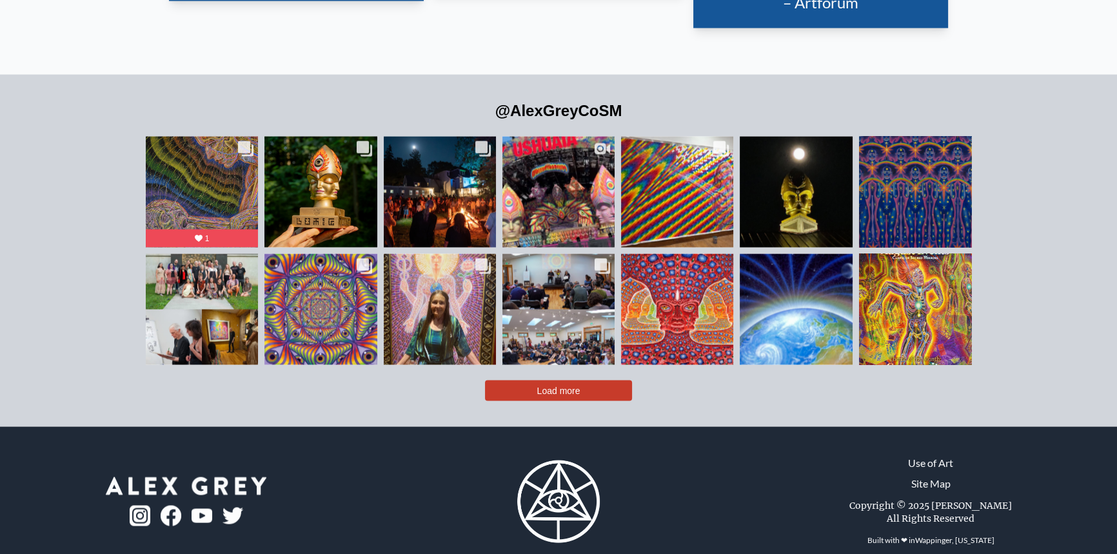
click at [529, 380] on button "Load more" at bounding box center [558, 390] width 147 height 21
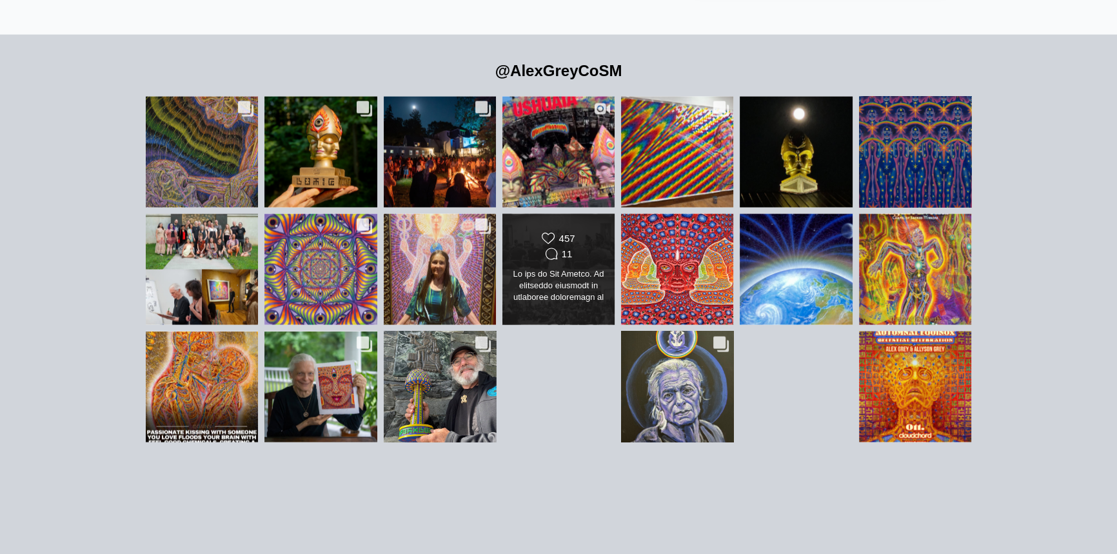
scroll to position [3303, 0]
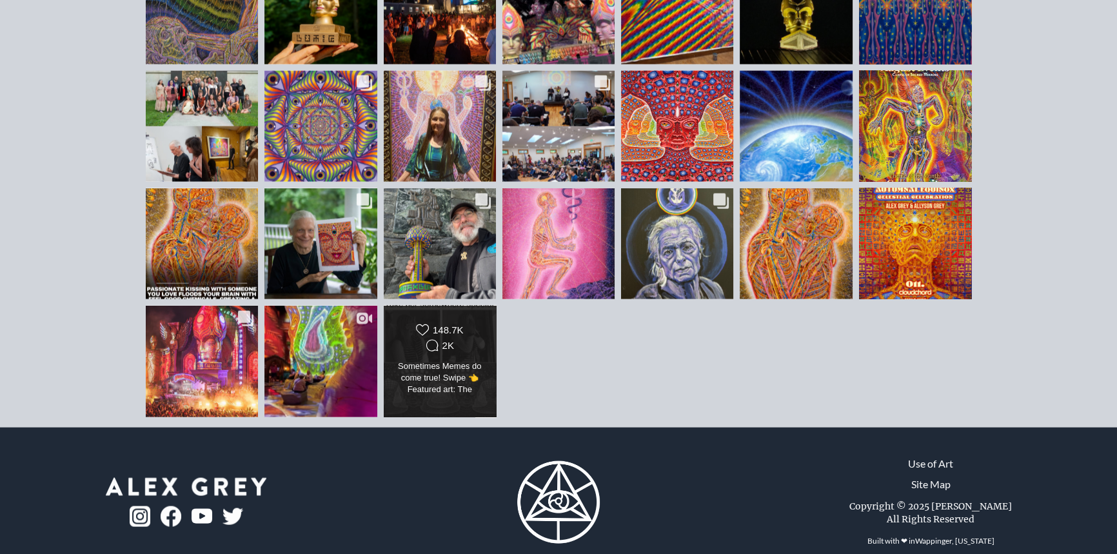
click at [483, 324] on div "Likes Count 148.7K Comments Count 2K" at bounding box center [439, 339] width 91 height 31
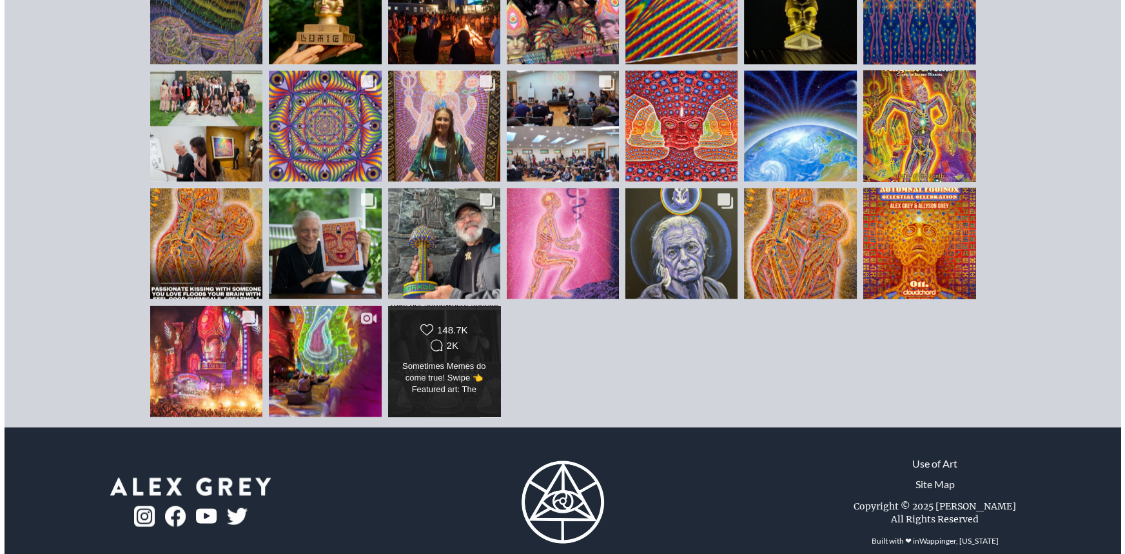
scroll to position [5771, 0]
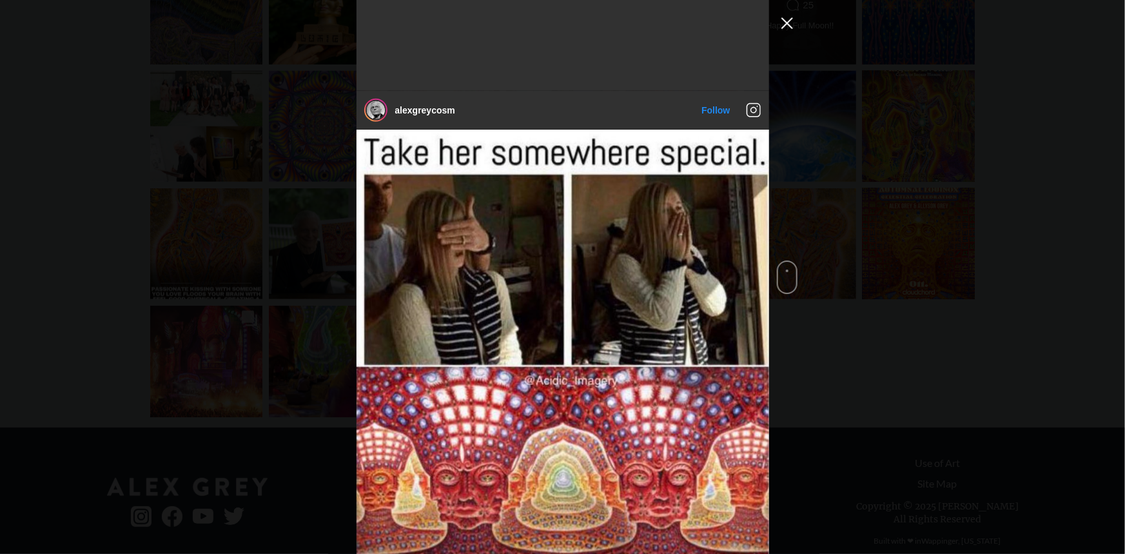
click at [787, 20] on button "Close Instagram Feed Popup" at bounding box center [787, 23] width 21 height 21
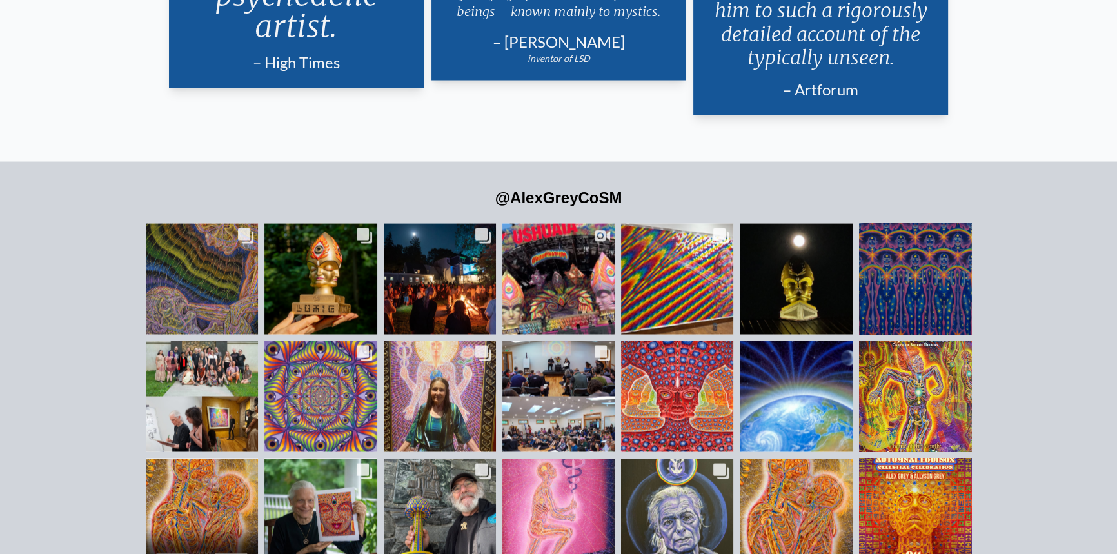
scroll to position [3245, 0]
